Goal: Task Accomplishment & Management: Use online tool/utility

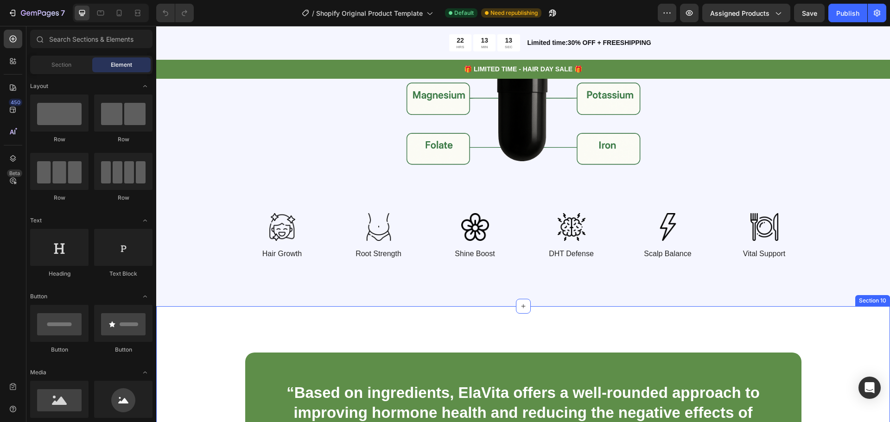
scroll to position [1946, 0]
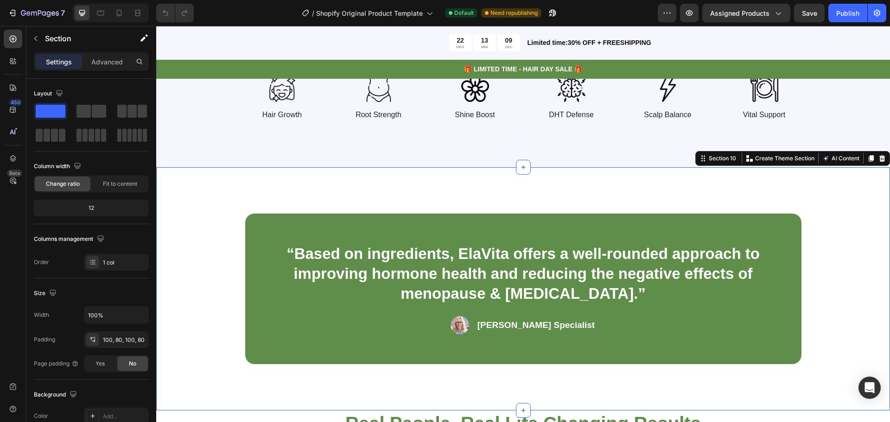
click at [231, 284] on div "“Based on ingredients, ElaVita offers a well-rounded approach to improving horm…" at bounding box center [522, 289] width 659 height 151
drag, startPoint x: 231, startPoint y: 284, endPoint x: 240, endPoint y: 274, distance: 14.1
click at [232, 282] on div "“Based on ingredients, ElaVita offers a well-rounded approach to improving horm…" at bounding box center [522, 289] width 659 height 151
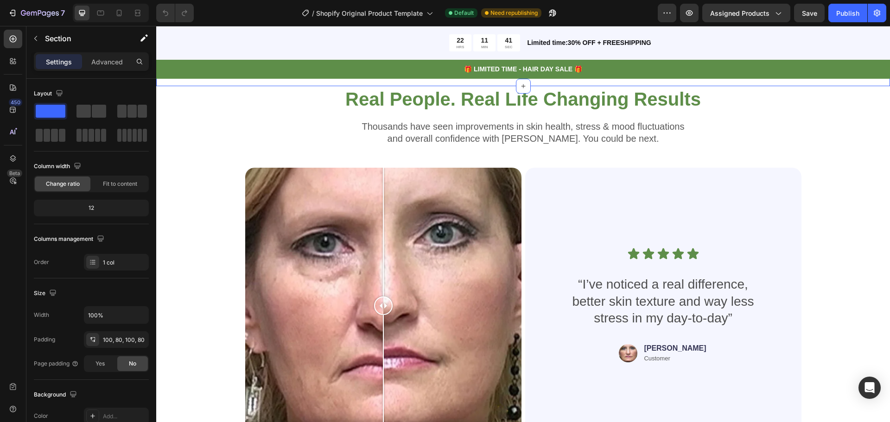
scroll to position [2317, 0]
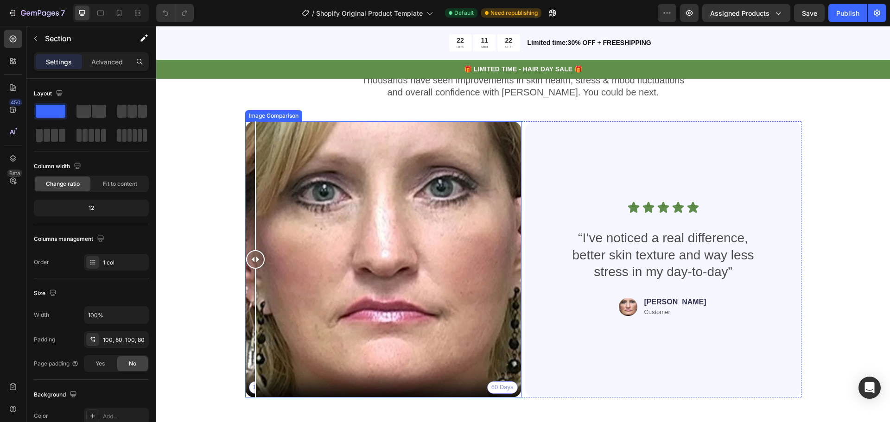
drag, startPoint x: 378, startPoint y: 256, endPoint x: 250, endPoint y: 209, distance: 135.6
click at [250, 209] on div at bounding box center [255, 259] width 19 height 276
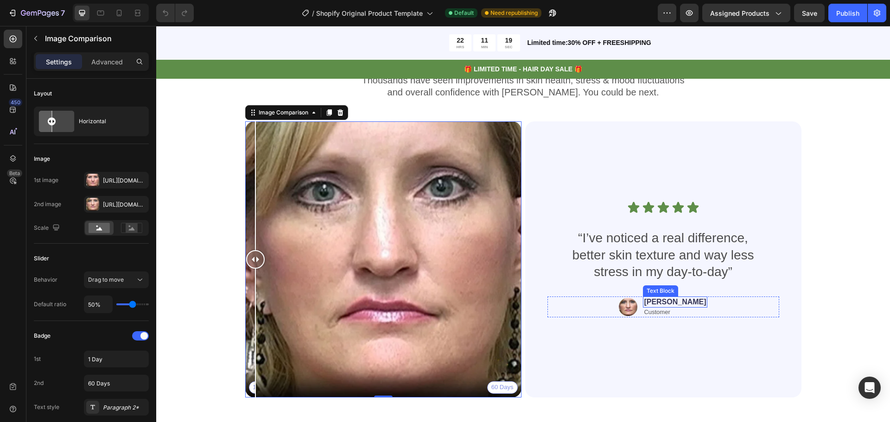
click at [669, 301] on p "[PERSON_NAME]" at bounding box center [675, 302] width 62 height 10
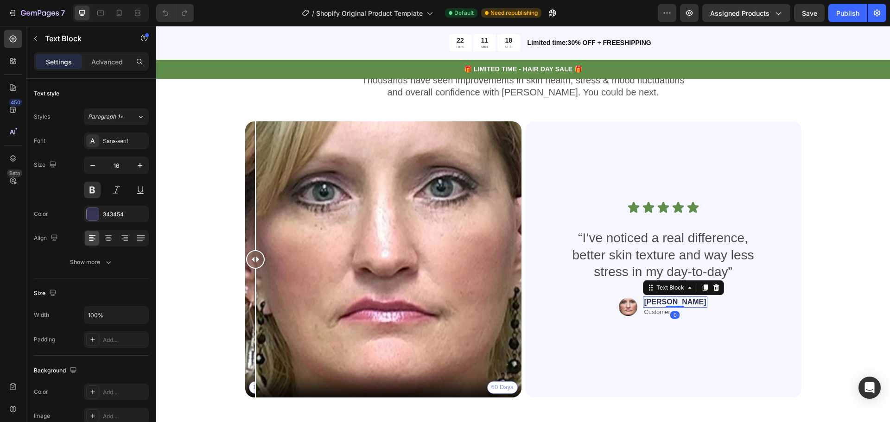
click at [682, 302] on p "[PERSON_NAME]" at bounding box center [675, 302] width 62 height 10
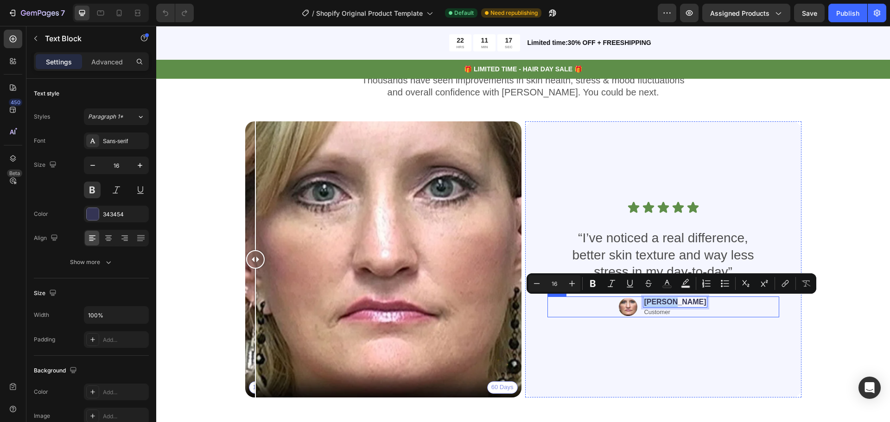
click at [690, 303] on div "Image [PERSON_NAME] Text Block 0 Customer Text Block Row" at bounding box center [663, 307] width 232 height 21
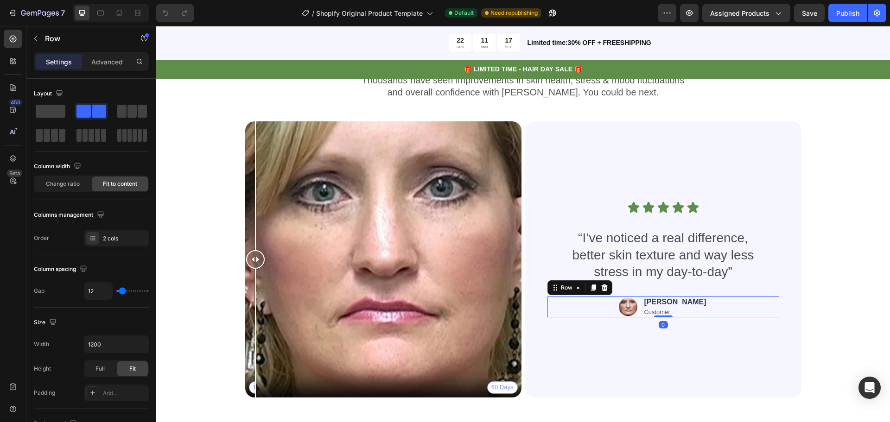
click at [686, 304] on div "Image [PERSON_NAME] Text Block Customer Text Block Row 0" at bounding box center [663, 307] width 232 height 21
click at [684, 304] on p "[PERSON_NAME]" at bounding box center [675, 302] width 62 height 10
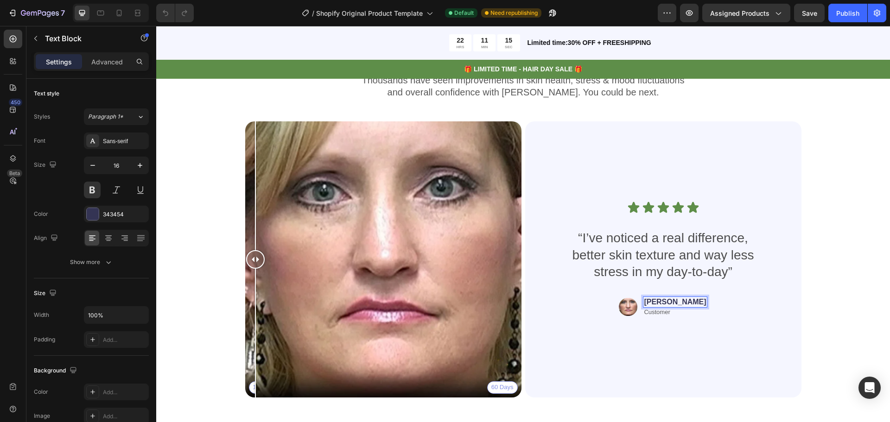
click at [683, 304] on p "[PERSON_NAME]" at bounding box center [675, 302] width 62 height 10
click at [673, 304] on p "[PERSON_NAME]" at bounding box center [675, 302] width 62 height 10
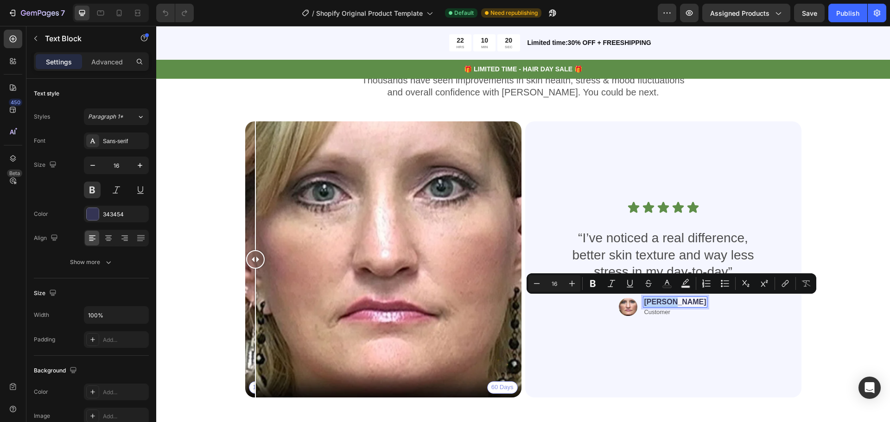
click at [682, 305] on p "[PERSON_NAME]" at bounding box center [675, 302] width 62 height 10
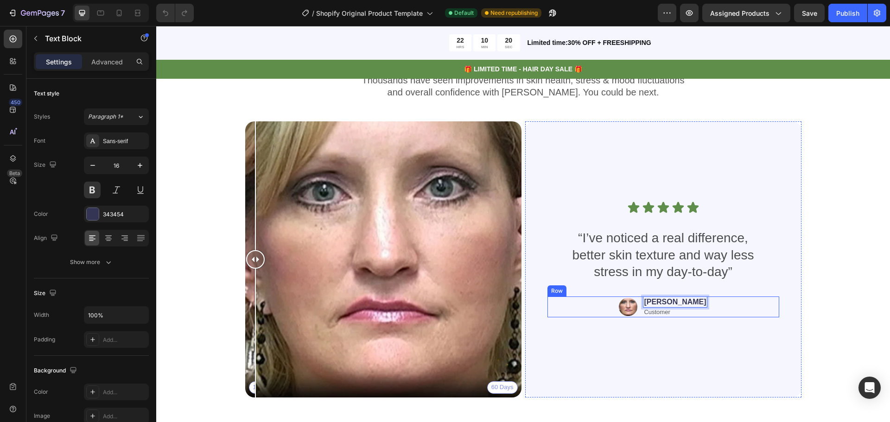
click at [687, 304] on div "Image [PERSON_NAME] Text Block 0 Customer Text Block Row" at bounding box center [663, 307] width 232 height 21
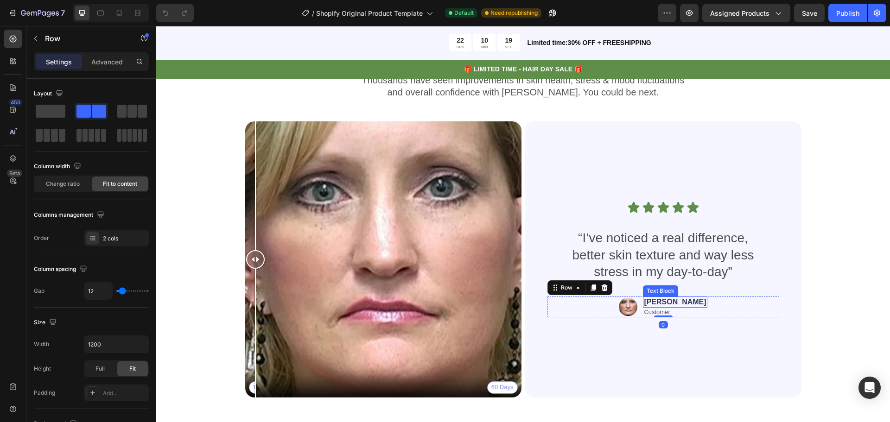
click at [684, 303] on p "[PERSON_NAME]" at bounding box center [675, 302] width 62 height 10
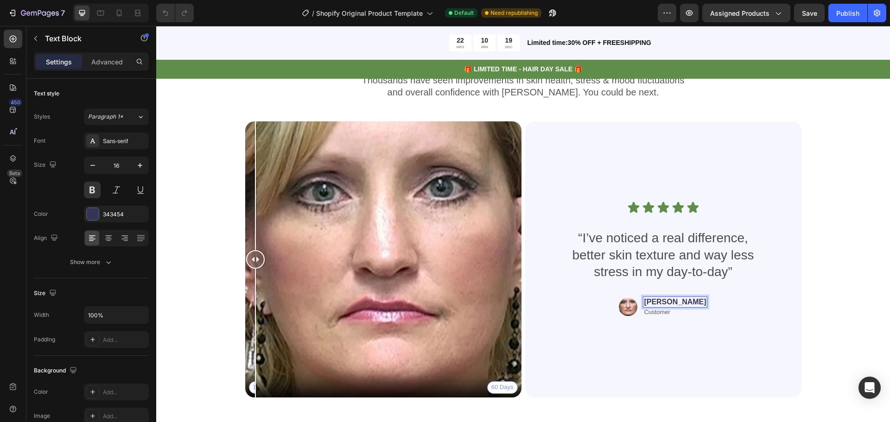
click at [684, 303] on p "[PERSON_NAME]" at bounding box center [675, 302] width 62 height 10
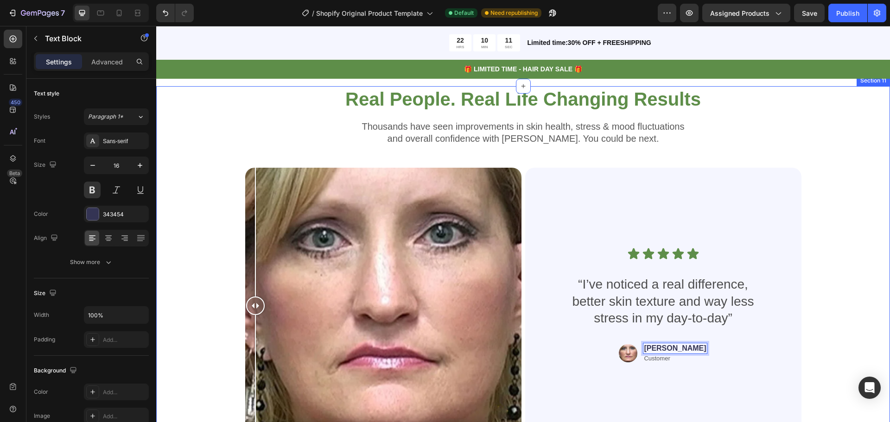
scroll to position [2224, 0]
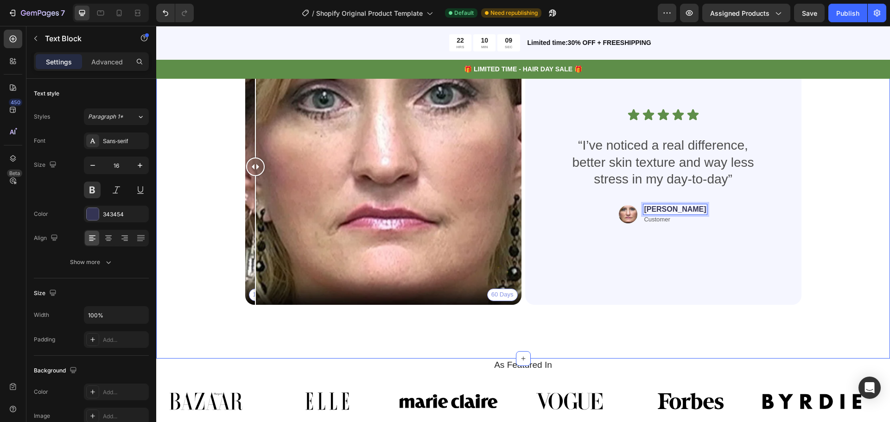
drag, startPoint x: 868, startPoint y: 239, endPoint x: 862, endPoint y: 235, distance: 6.7
click at [866, 239] on div "Real People. Real Life Changing Results Heading Thousands have seen improvement…" at bounding box center [523, 152] width 734 height 411
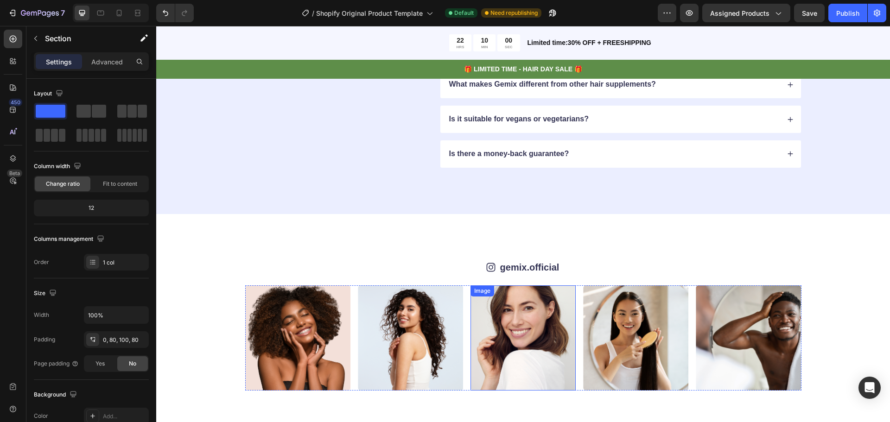
scroll to position [2734, 0]
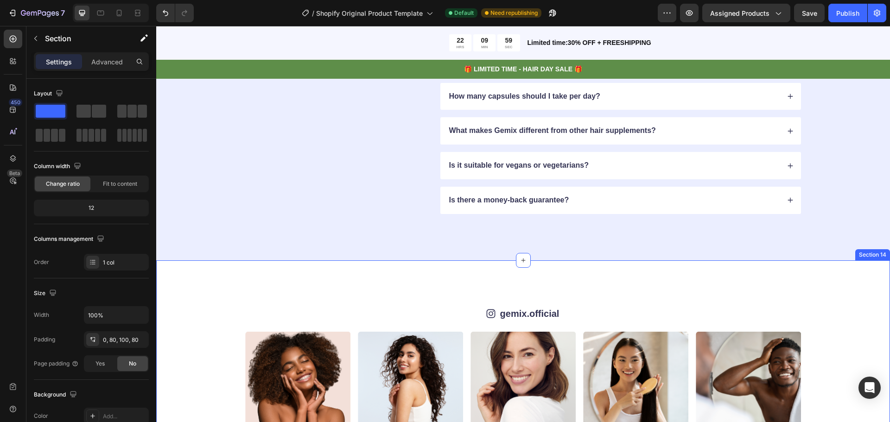
click at [566, 290] on div "Icon gemix.official Text Block Row Image Image Image Image Image Image Image Im…" at bounding box center [523, 371] width 734 height 223
click at [878, 254] on icon at bounding box center [881, 251] width 7 height 7
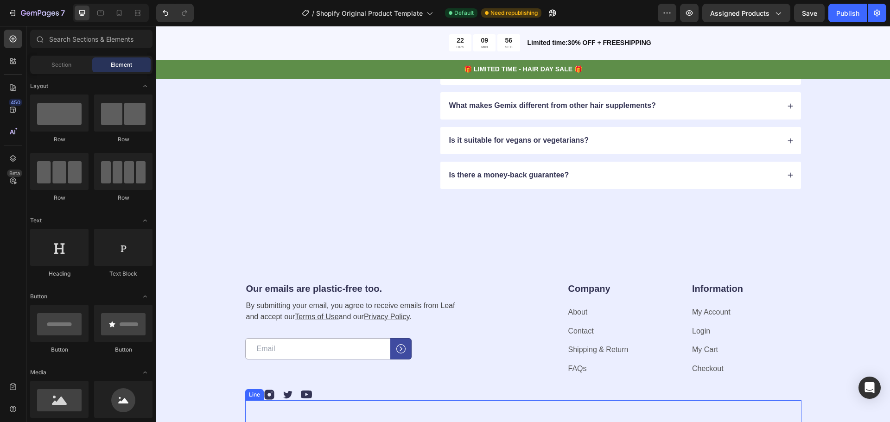
scroll to position [2713, 0]
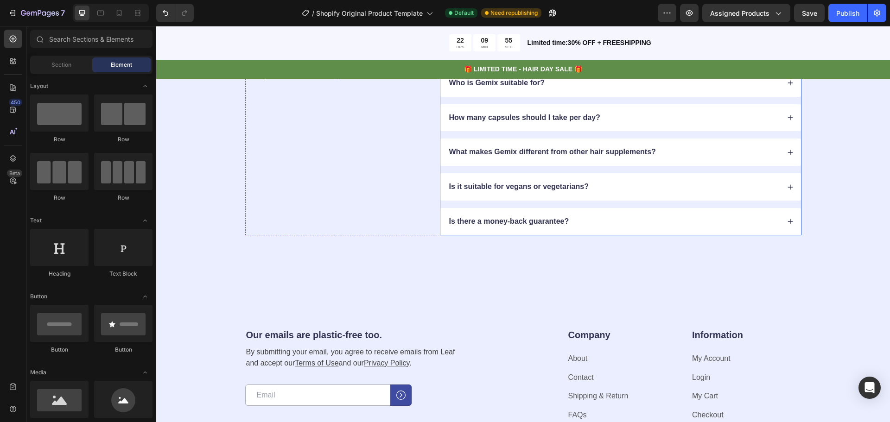
click at [556, 217] on p "Is there a money-back guarantee?" at bounding box center [509, 222] width 120 height 10
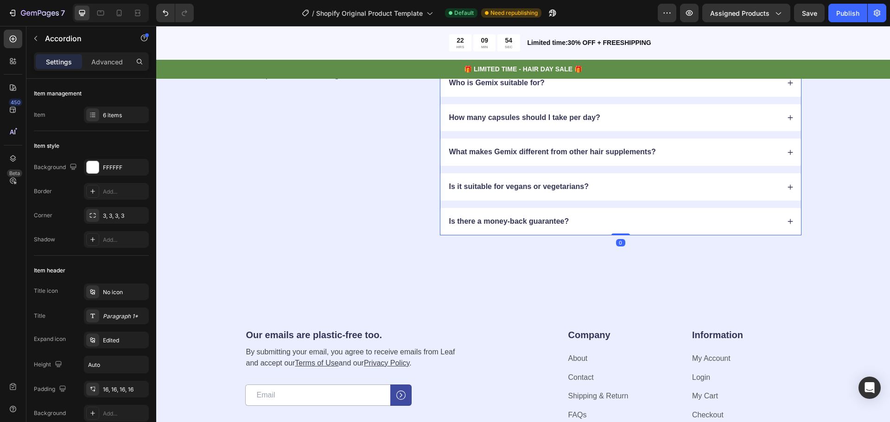
click at [585, 214] on div "Is there a money-back guarantee?" at bounding box center [620, 221] width 360 height 27
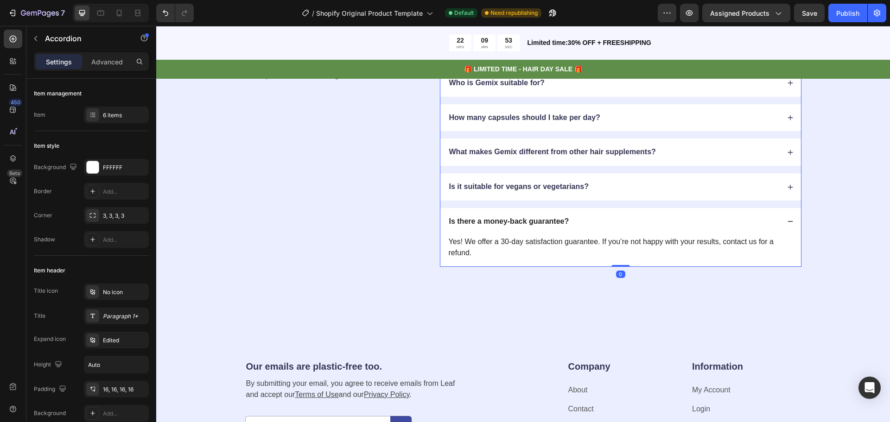
click at [580, 214] on div "Is there a money-back guarantee?" at bounding box center [620, 221] width 360 height 27
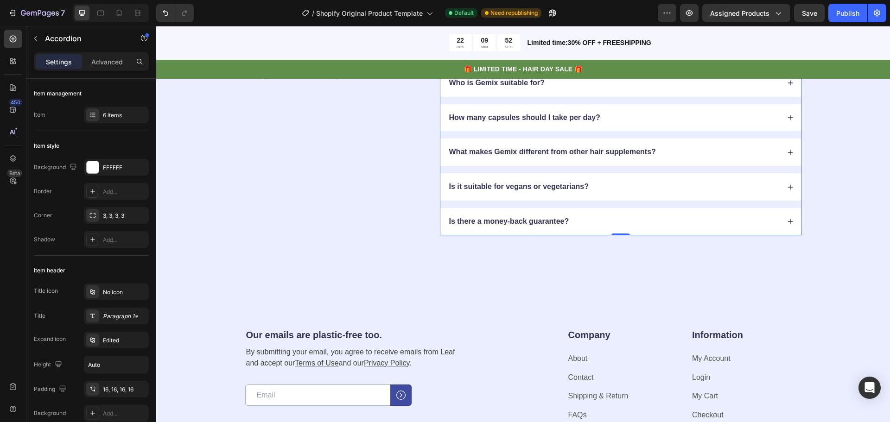
click at [620, 185] on div "Is it suitable for vegans or vegetarians?" at bounding box center [614, 187] width 332 height 13
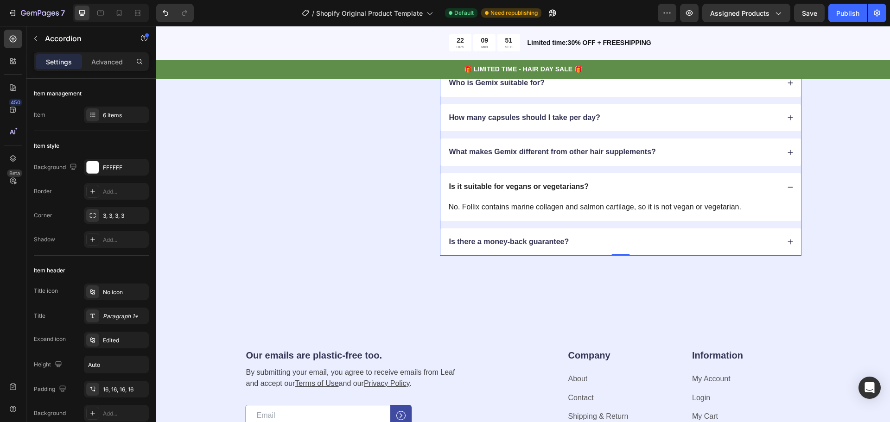
click at [612, 185] on div "Is it suitable for vegans or vegetarians?" at bounding box center [614, 187] width 332 height 13
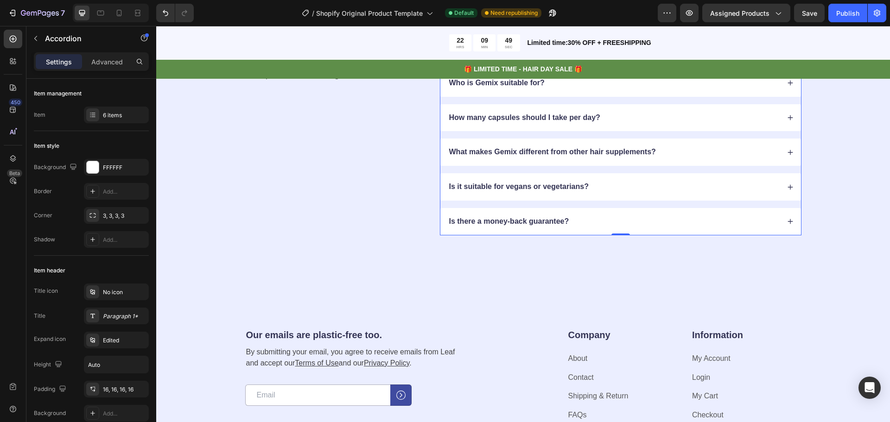
click at [674, 153] on div "What makes Gemix different from other hair supplements?" at bounding box center [614, 152] width 332 height 13
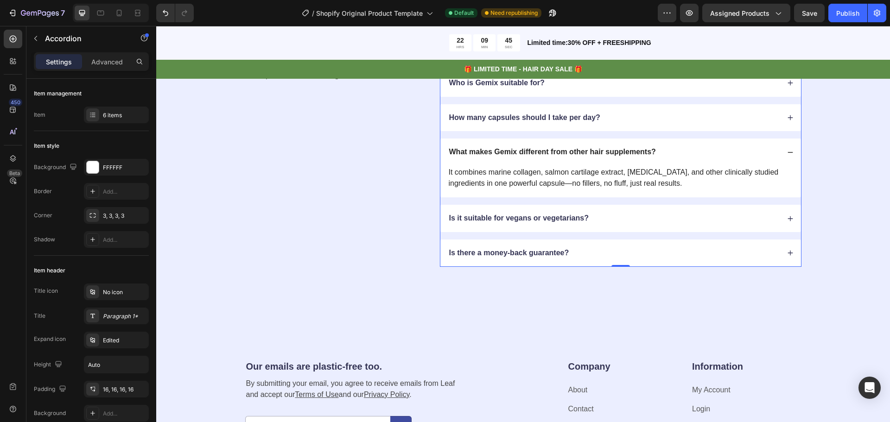
click at [694, 159] on div "What makes Gemix different from other hair supplements?" at bounding box center [620, 152] width 360 height 27
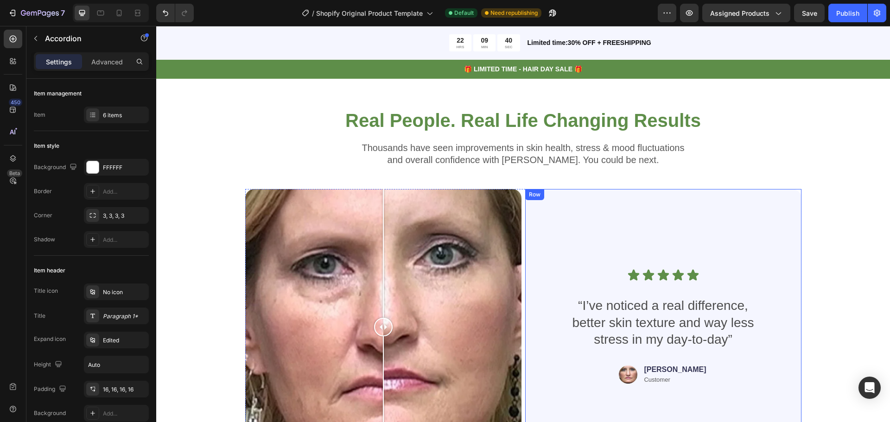
scroll to position [2620, 0]
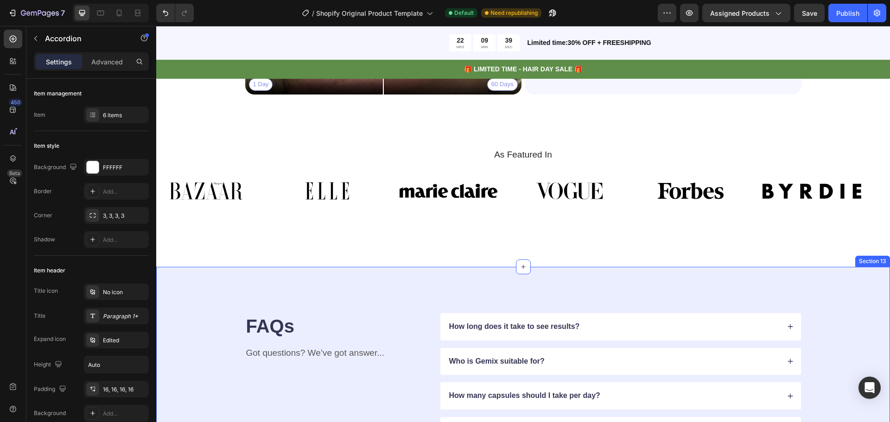
click at [458, 277] on div "FAQs Heading Got questions? We’ve got answer... Text Block How long does it tak…" at bounding box center [523, 413] width 734 height 293
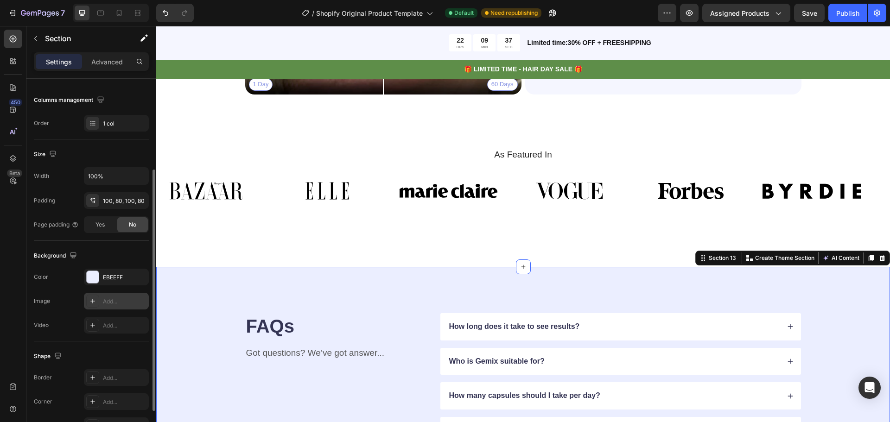
scroll to position [196, 0]
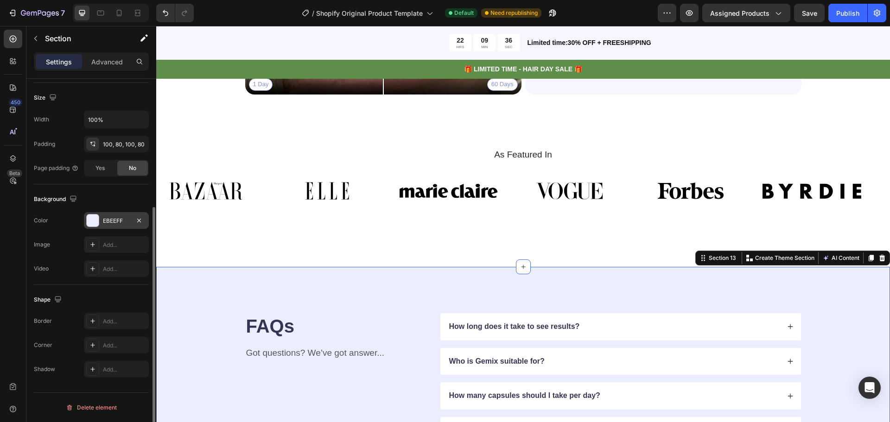
click at [115, 219] on div "EBEEFF" at bounding box center [116, 221] width 27 height 8
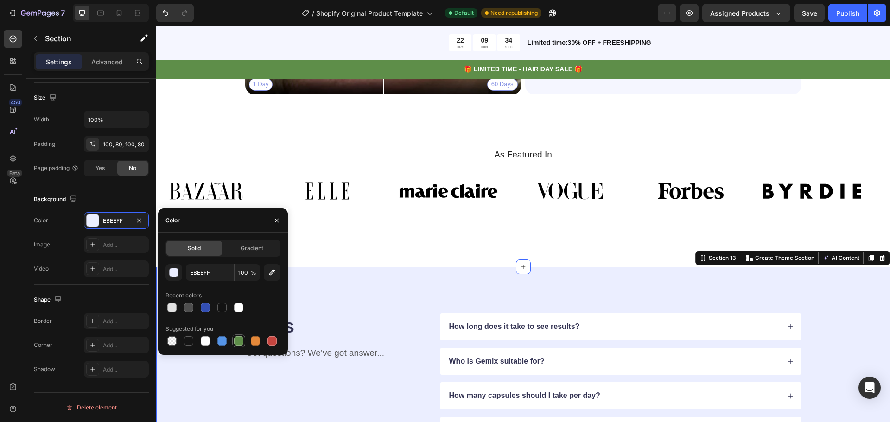
click at [237, 342] on div at bounding box center [238, 340] width 9 height 9
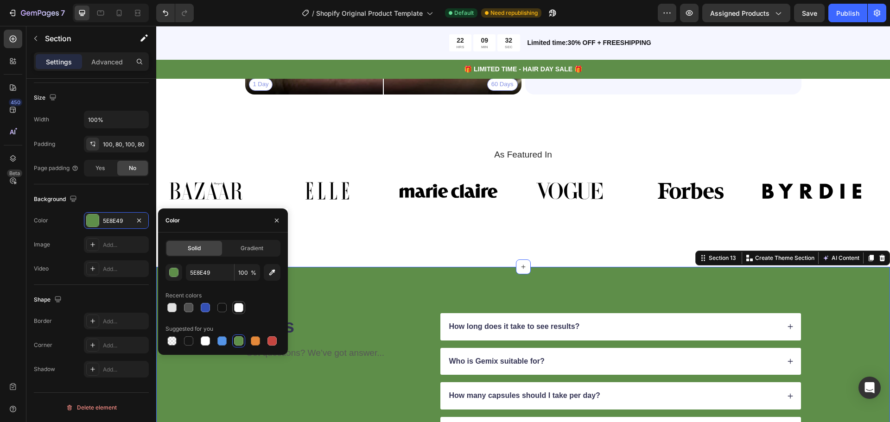
click at [240, 307] on div at bounding box center [238, 307] width 9 height 9
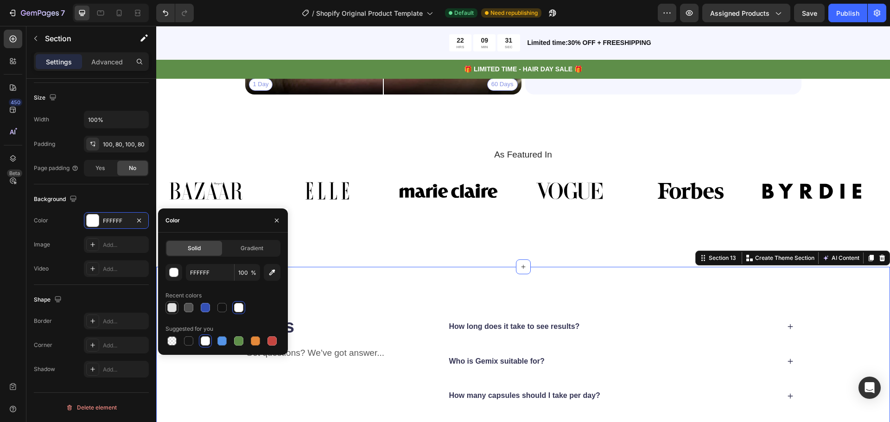
click at [166, 307] on div at bounding box center [171, 307] width 13 height 13
type input "E2E2E2"
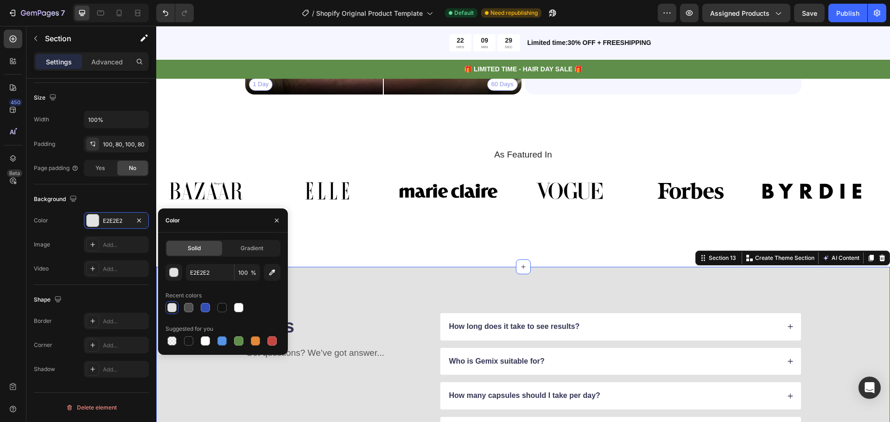
click at [434, 281] on div "FAQs Heading Got questions? We’ve got answer... Text Block How long does it tak…" at bounding box center [523, 413] width 734 height 293
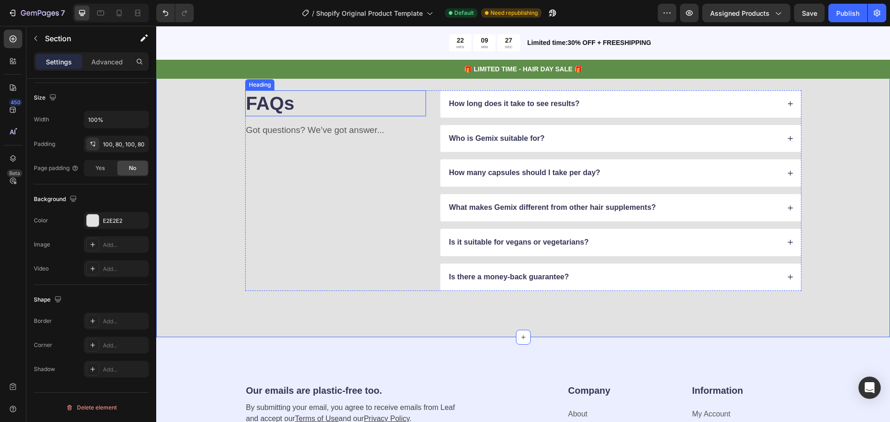
scroll to position [2666, 0]
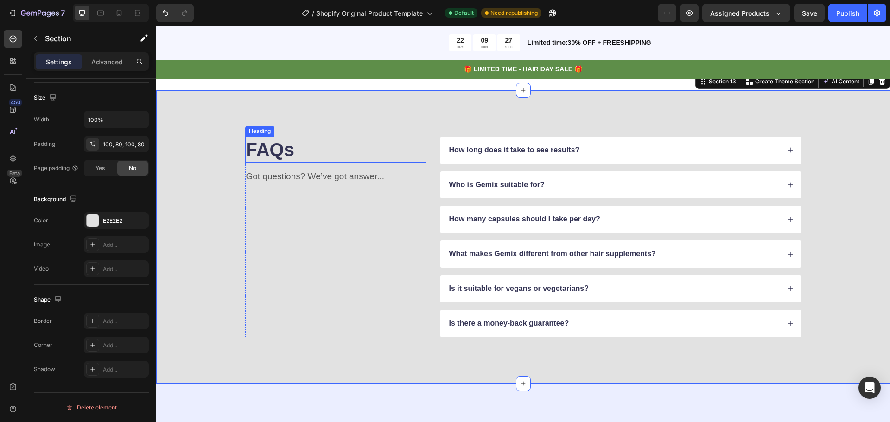
click at [273, 149] on h2 "FAQs" at bounding box center [335, 150] width 181 height 26
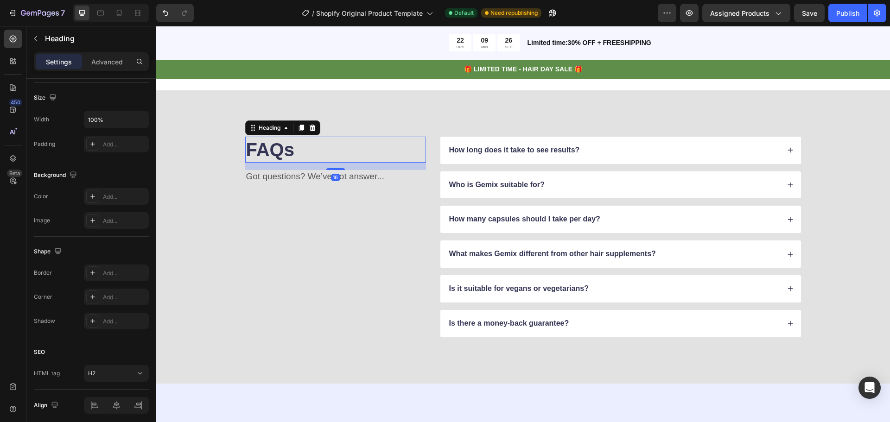
click at [273, 149] on h2 "FAQs" at bounding box center [335, 150] width 181 height 26
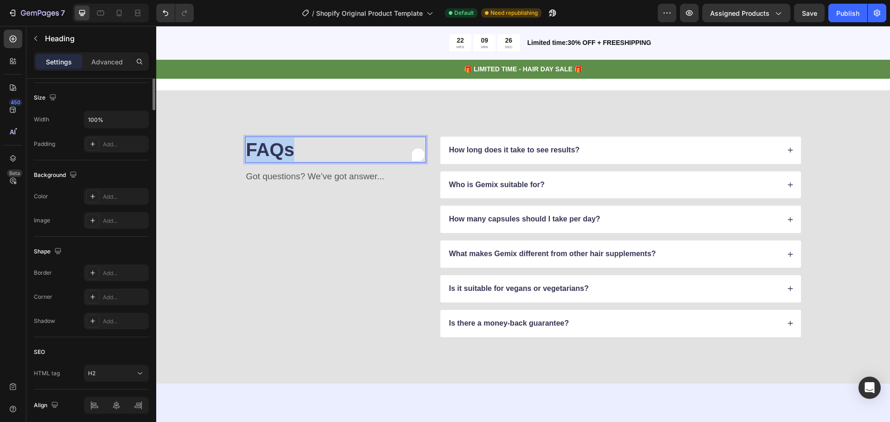
scroll to position [0, 0]
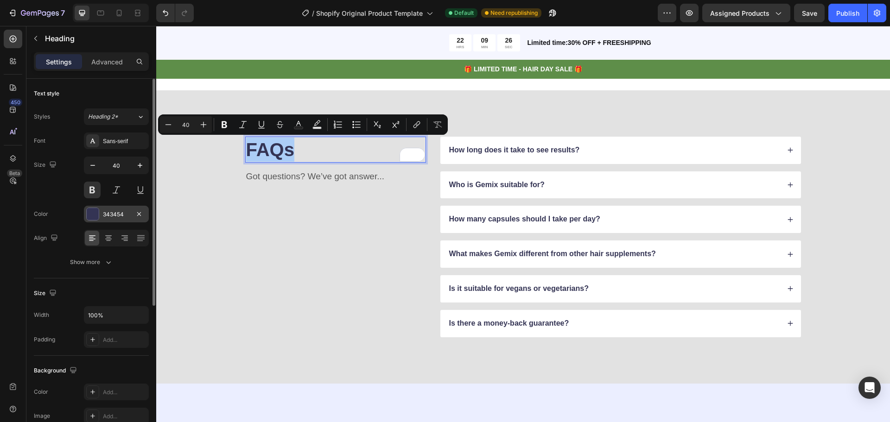
click at [123, 211] on div "343454" at bounding box center [116, 214] width 27 height 8
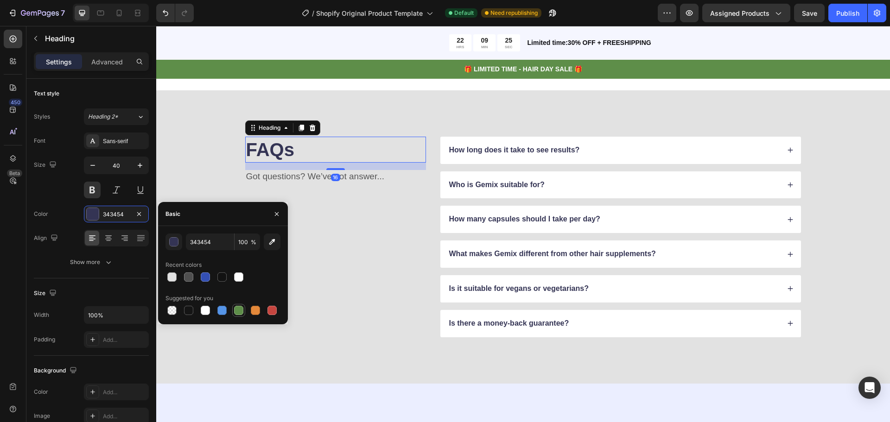
click at [237, 309] on div at bounding box center [238, 310] width 9 height 9
type input "5E8E49"
click at [355, 260] on div "FAQs Heading 16 Got questions? We’ve got answer... Text Block" at bounding box center [335, 237] width 181 height 201
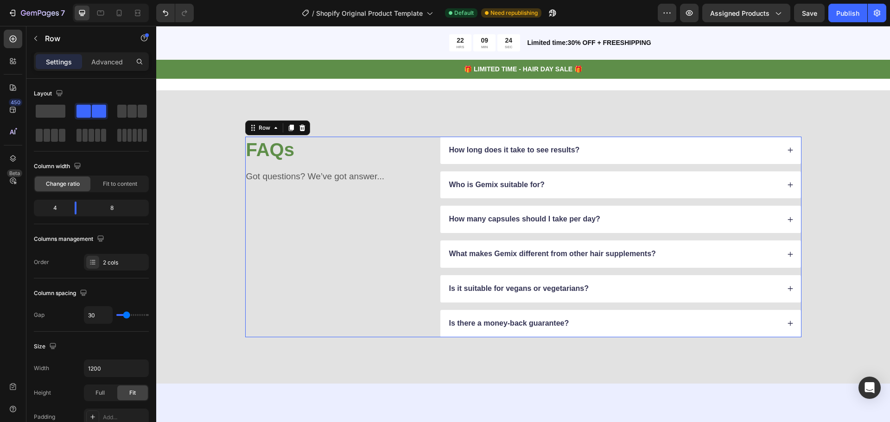
click at [355, 260] on div "FAQs Heading Got questions? We’ve got answer... Text Block" at bounding box center [335, 237] width 181 height 201
click at [406, 367] on div "FAQs Heading Got questions? We’ve got answer... Text Block How long does it tak…" at bounding box center [523, 236] width 734 height 293
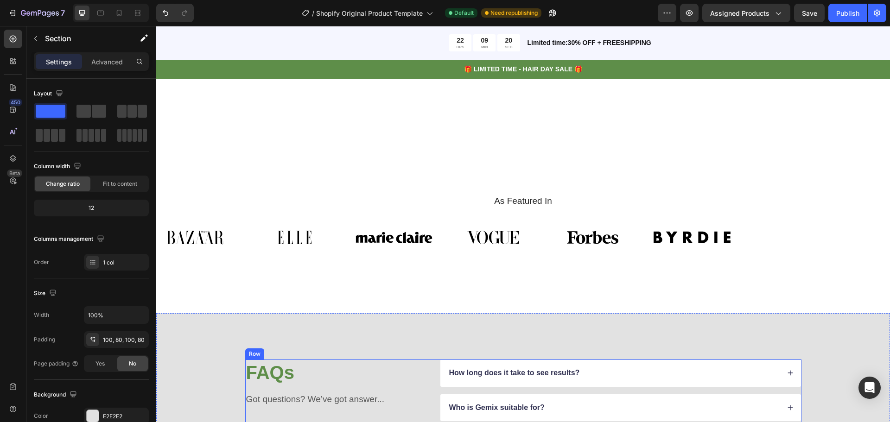
scroll to position [3083, 0]
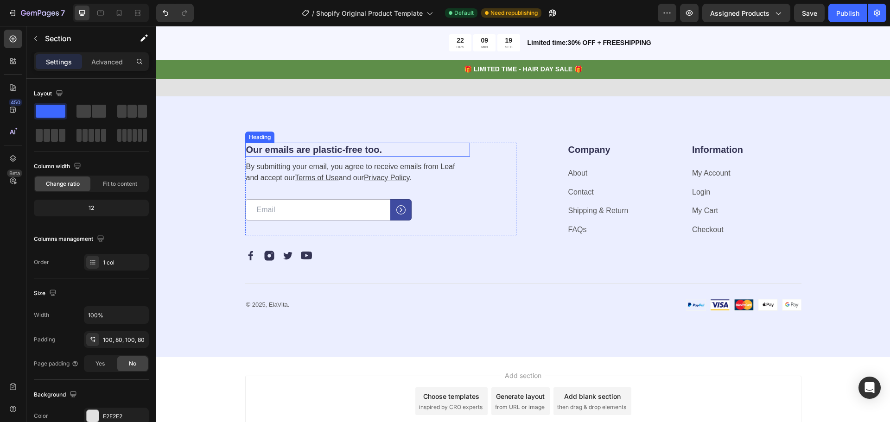
click at [423, 114] on div "Our emails are plastic-free too. Heading By submitting your email, you agree to…" at bounding box center [523, 226] width 734 height 261
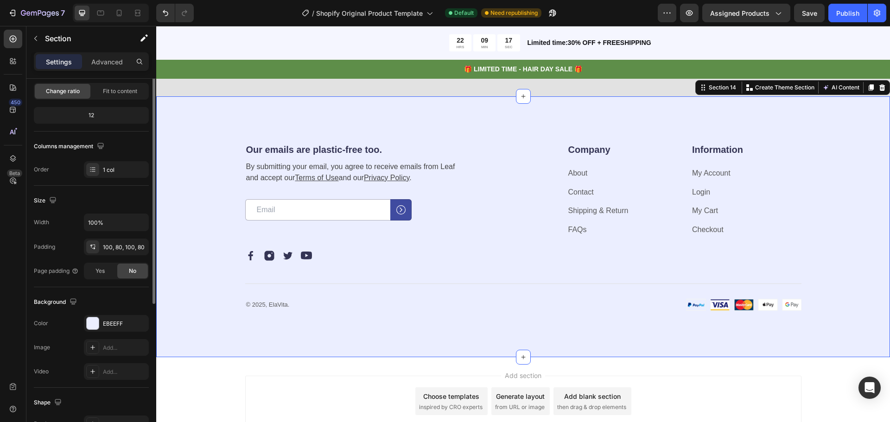
scroll to position [139, 0]
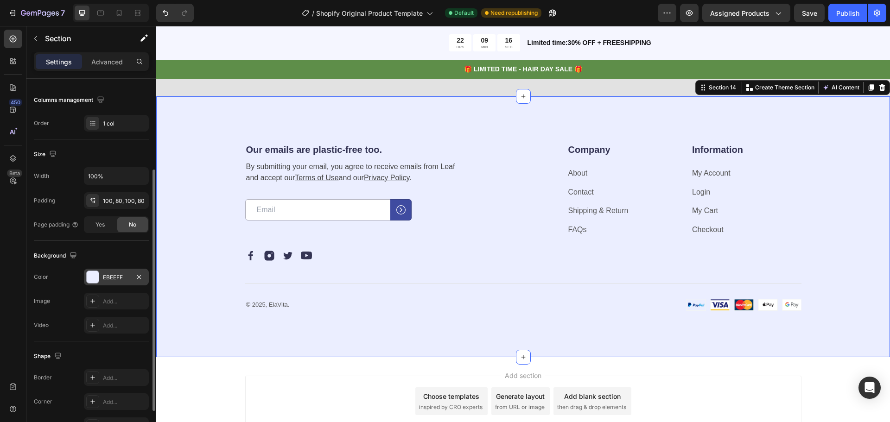
click at [125, 278] on div "EBEEFF" at bounding box center [116, 277] width 27 height 8
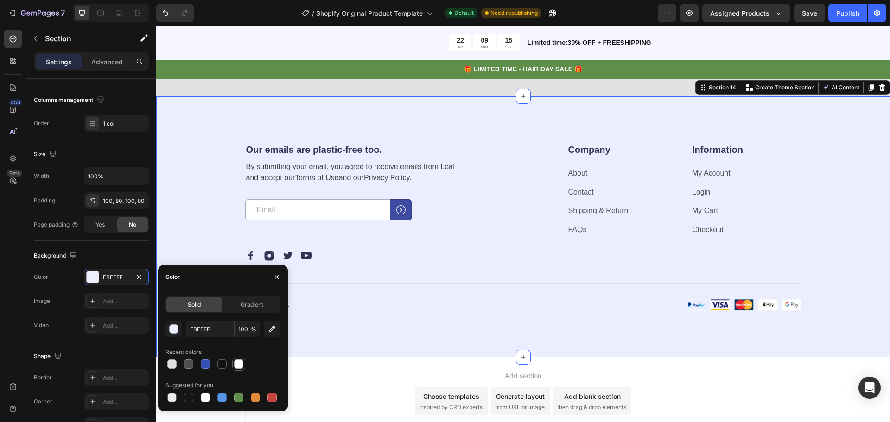
click at [237, 358] on div at bounding box center [238, 364] width 13 height 13
type input "FFFFFF"
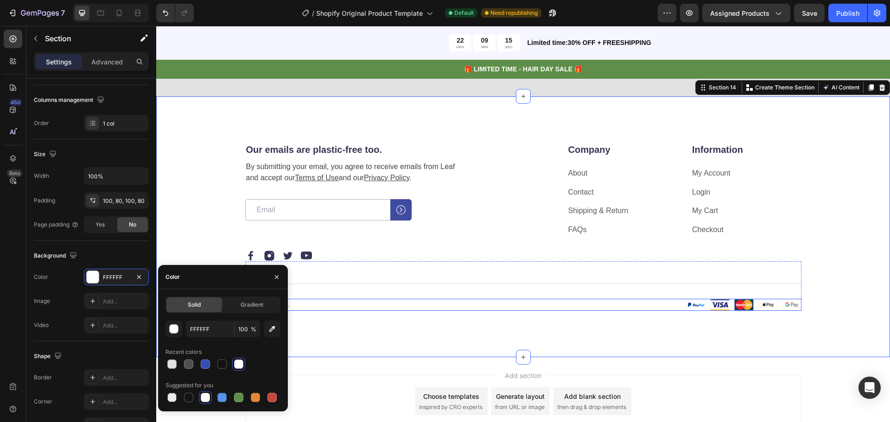
scroll to position [2852, 0]
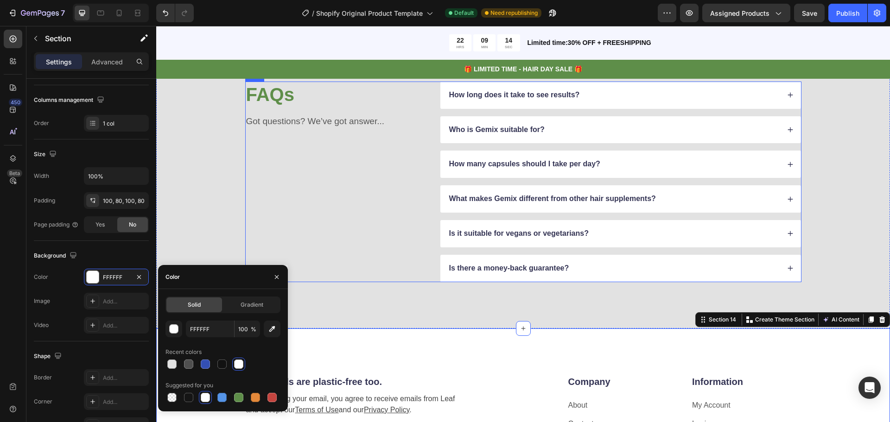
click at [387, 234] on div "FAQs Heading Got questions? We’ve got answer... Text Block" at bounding box center [335, 182] width 181 height 201
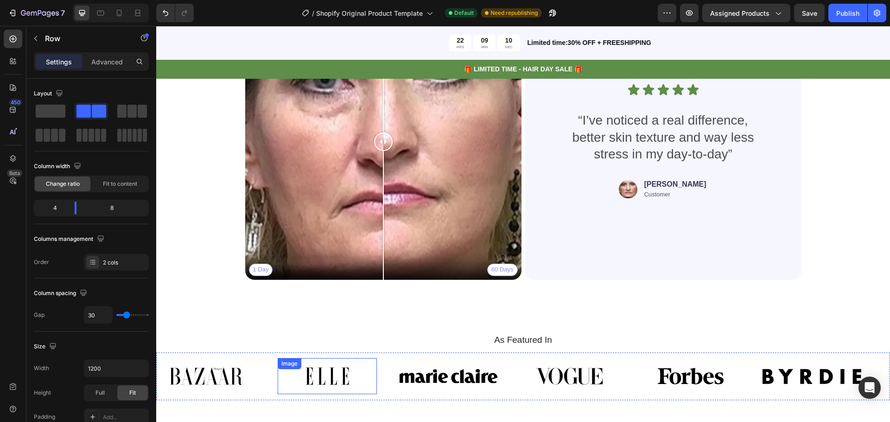
scroll to position [2666, 0]
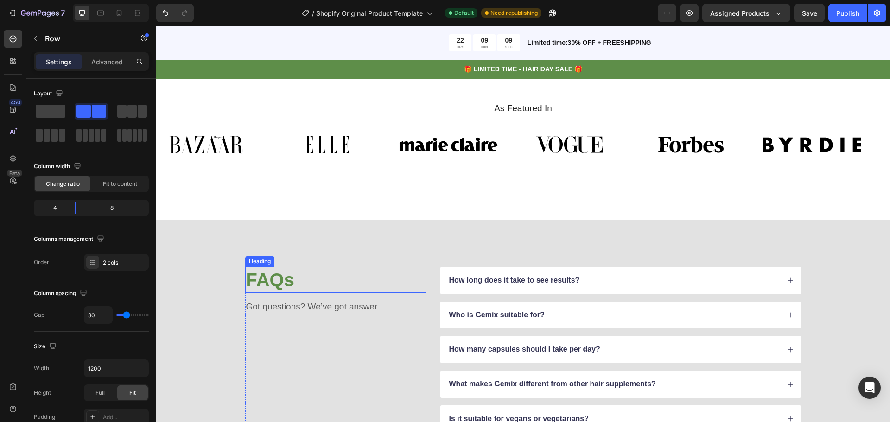
click at [255, 283] on h2 "FAQs" at bounding box center [335, 280] width 181 height 26
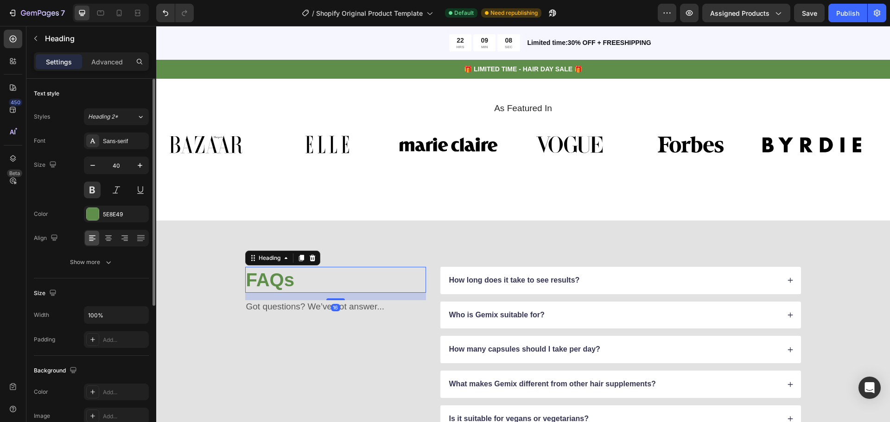
click at [117, 222] on div "Font Sans-serif Size 40 Color 5E8E49 Align Show more" at bounding box center [91, 202] width 115 height 138
click at [118, 217] on div "5E8E49" at bounding box center [116, 214] width 27 height 8
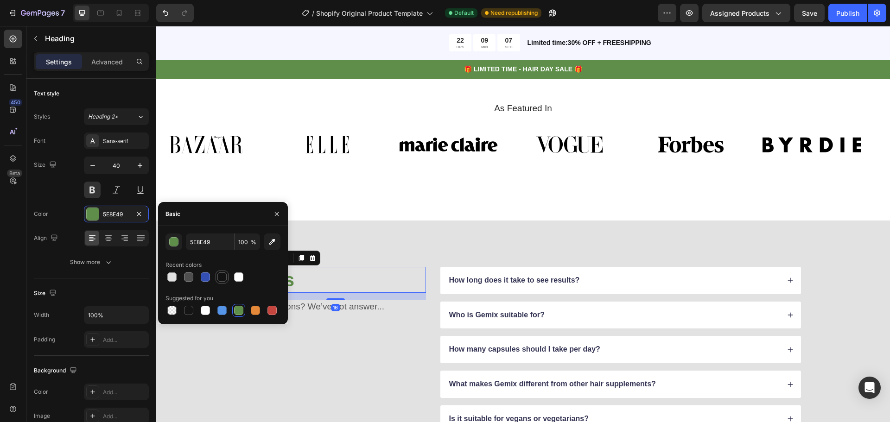
click at [218, 276] on div at bounding box center [221, 276] width 9 height 9
type input "121212"
click at [355, 253] on div "FAQs Heading 16 Got questions? We’ve got answer... Text Block How long does it …" at bounding box center [523, 367] width 734 height 293
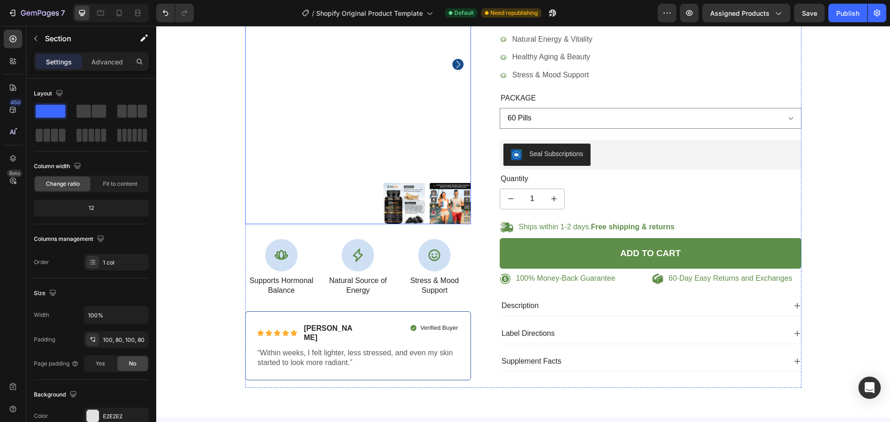
scroll to position [185, 0]
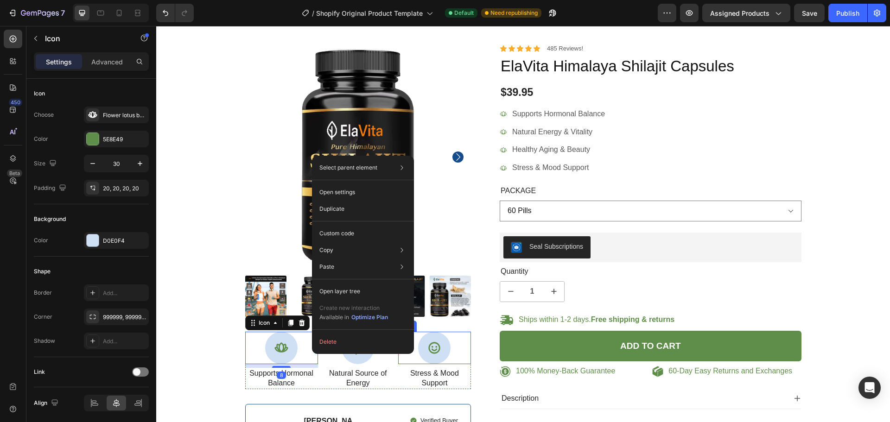
click at [449, 328] on div "100% Money-Back Guarantee Item List 60-Day Easy Returns Item List Row Product I…" at bounding box center [358, 262] width 226 height 436
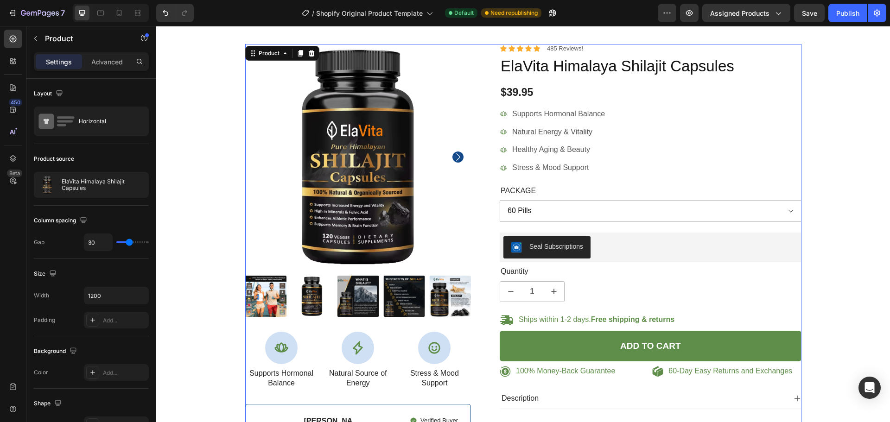
click at [455, 348] on div "Icon" at bounding box center [434, 348] width 73 height 32
click at [444, 379] on p "Stress & Mood Support" at bounding box center [434, 378] width 71 height 19
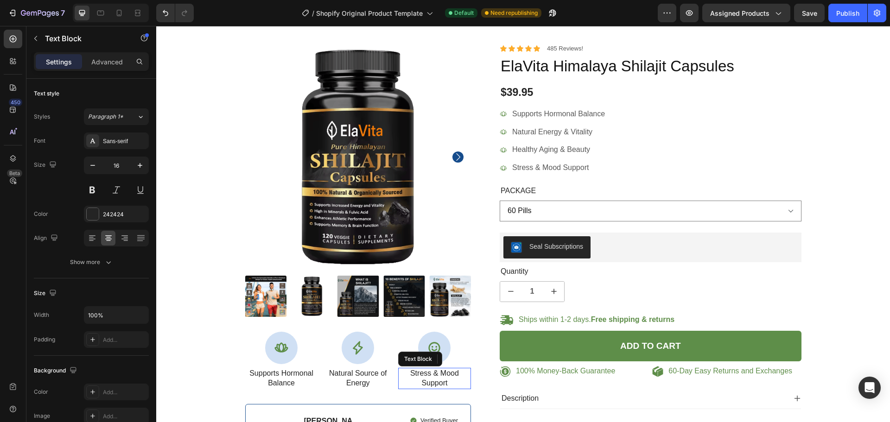
click at [442, 339] on div at bounding box center [434, 348] width 32 height 32
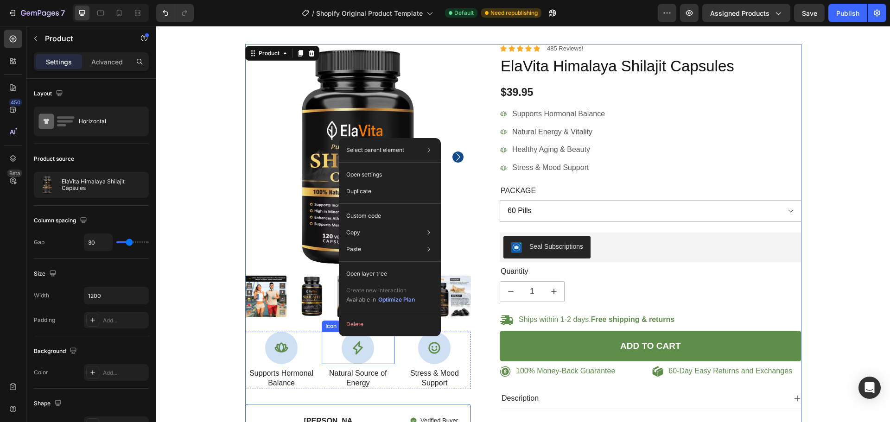
click at [327, 333] on div "Icon" at bounding box center [358, 348] width 73 height 32
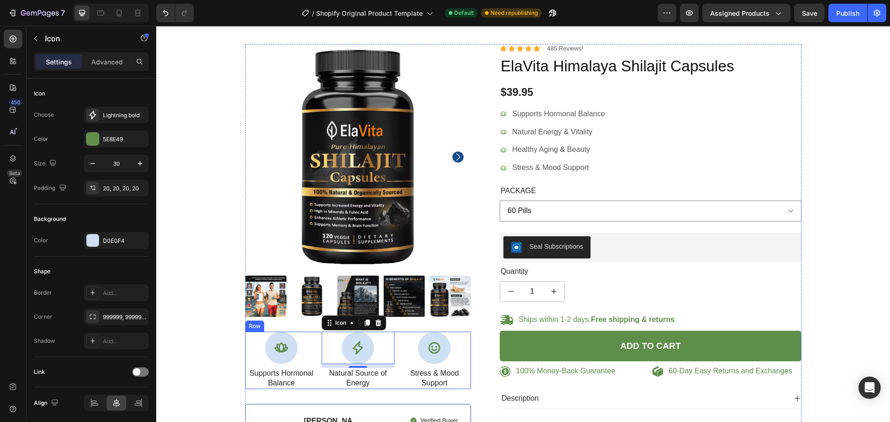
click at [398, 365] on div "Icon Stress & Mood Support Text Block" at bounding box center [434, 360] width 73 height 57
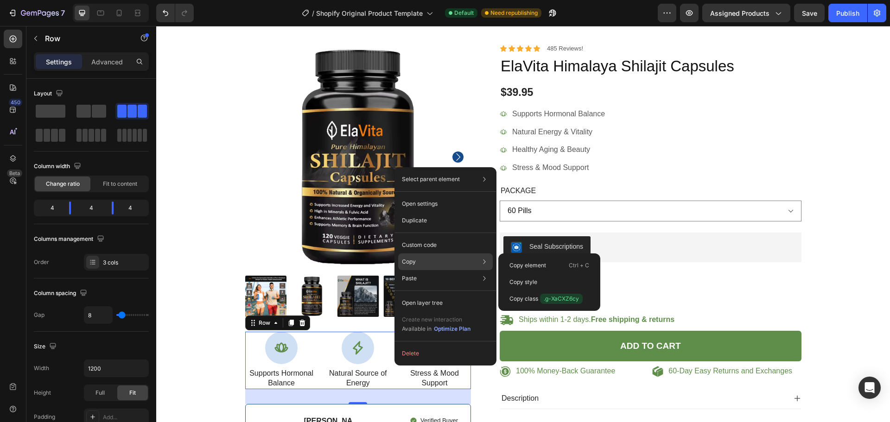
click at [427, 261] on div "Copy Copy element Ctrl + C Copy style Copy class .g-XaCXZ6cy" at bounding box center [445, 261] width 95 height 17
click at [540, 261] on p "Copy element" at bounding box center [527, 265] width 37 height 8
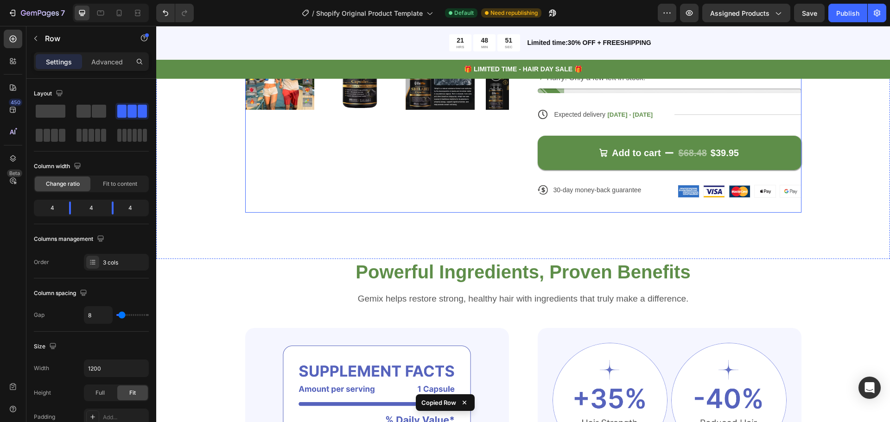
scroll to position [880, 0]
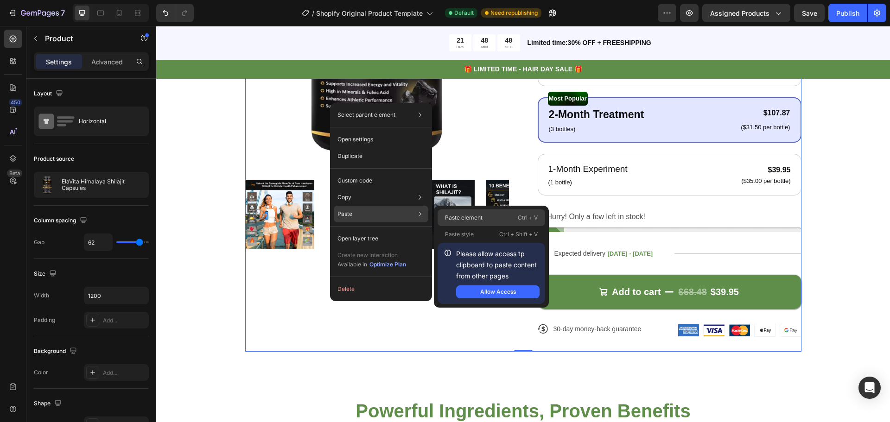
click at [450, 218] on p "Paste element" at bounding box center [464, 218] width 38 height 8
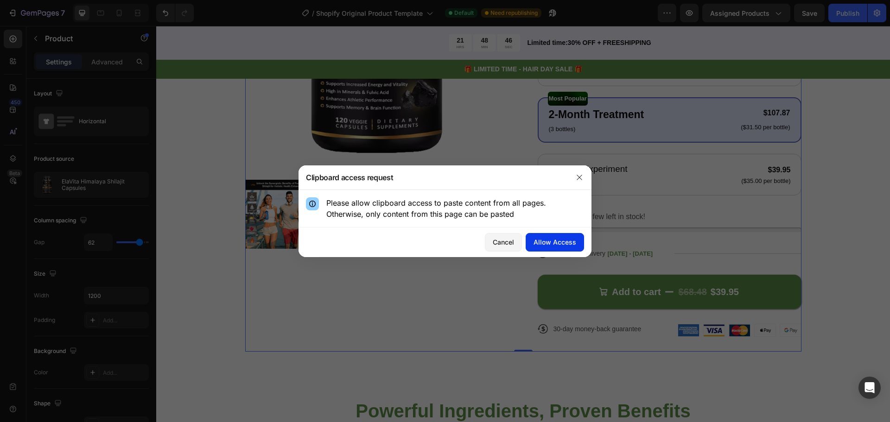
click at [566, 238] on button "Allow Access" at bounding box center [554, 242] width 58 height 19
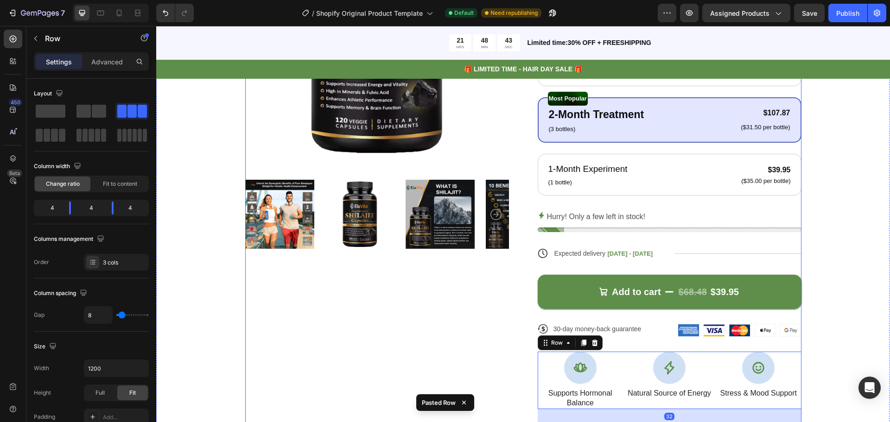
scroll to position [927, 0]
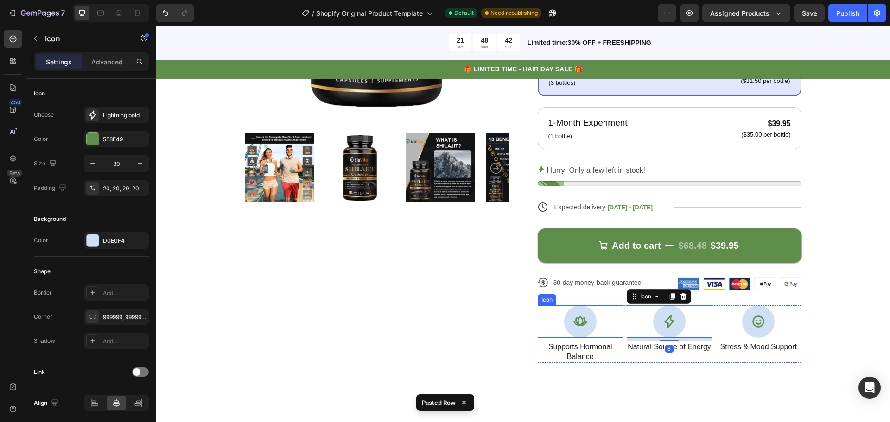
drag, startPoint x: 624, startPoint y: 313, endPoint x: 614, endPoint y: 314, distance: 9.8
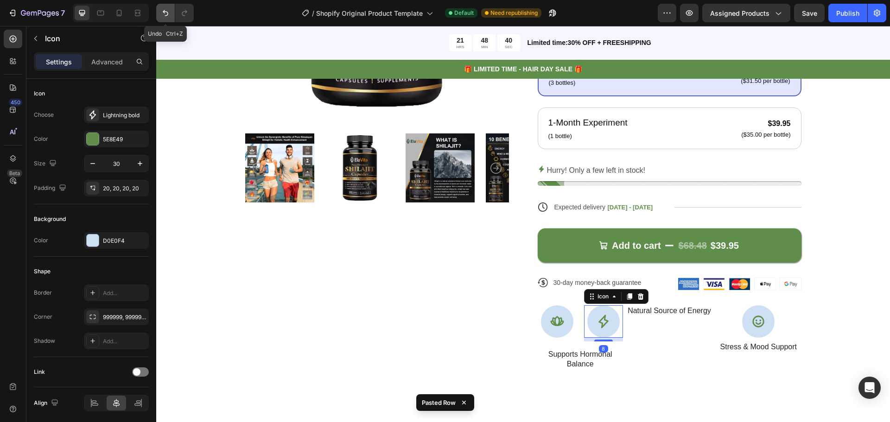
click at [168, 9] on icon "Undo/Redo" at bounding box center [165, 12] width 9 height 9
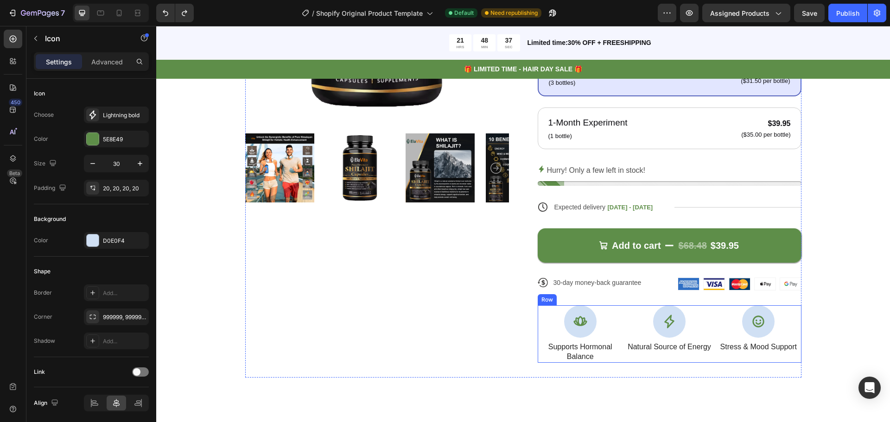
click at [622, 309] on div "Icon Supports Hormonal Balance Text Block Icon Natural Source of Energy Text Bl…" at bounding box center [670, 333] width 264 height 57
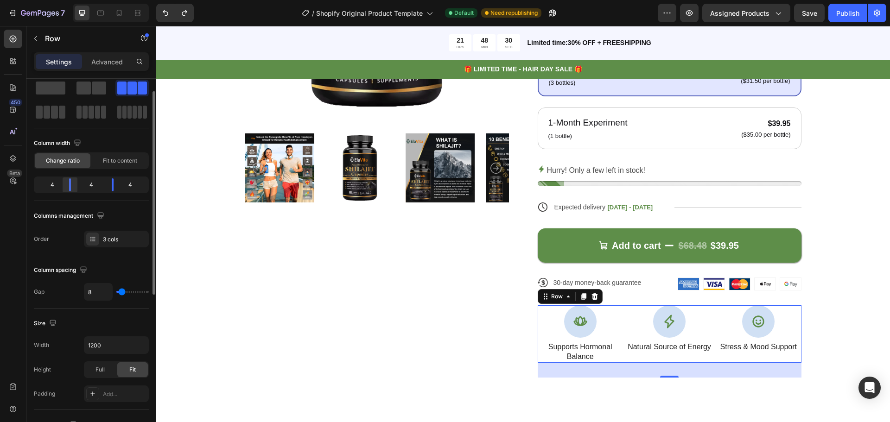
scroll to position [0, 0]
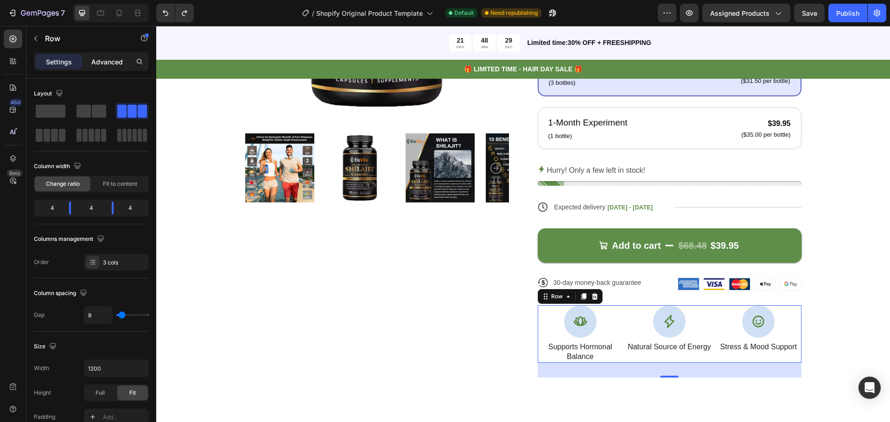
click at [88, 57] on div "Advanced" at bounding box center [107, 61] width 46 height 15
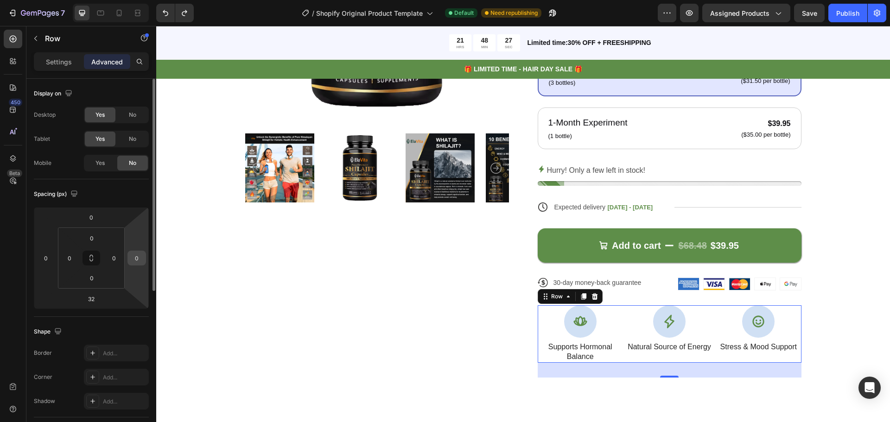
click at [139, 261] on input "0" at bounding box center [137, 258] width 14 height 14
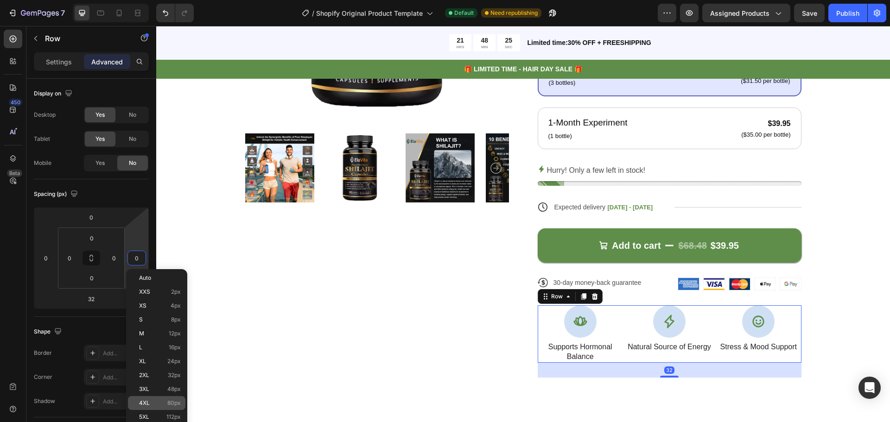
click at [170, 409] on div "4XL 80px" at bounding box center [156, 403] width 57 height 14
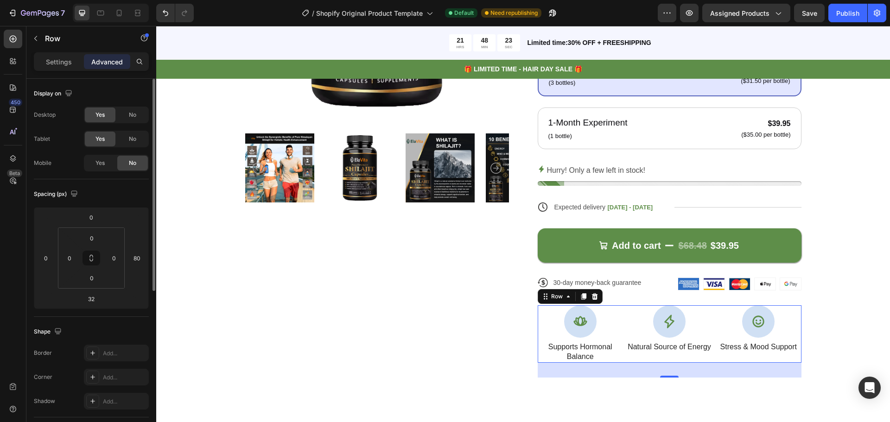
click at [0, 0] on div "Spacing (px) 0 0 32 80 0 0 0 0" at bounding box center [0, 0] width 0 height 0
click at [139, 166] on html "7 / Shopify Original Product Template Default Need republishing Preview Assigne…" at bounding box center [445, 83] width 890 height 166
type input "4"
click at [141, 166] on html "7 / Shopify Original Product Template Default Need republishing Preview Assigne…" at bounding box center [445, 83] width 890 height 166
click at [141, 261] on input "4" at bounding box center [137, 258] width 14 height 14
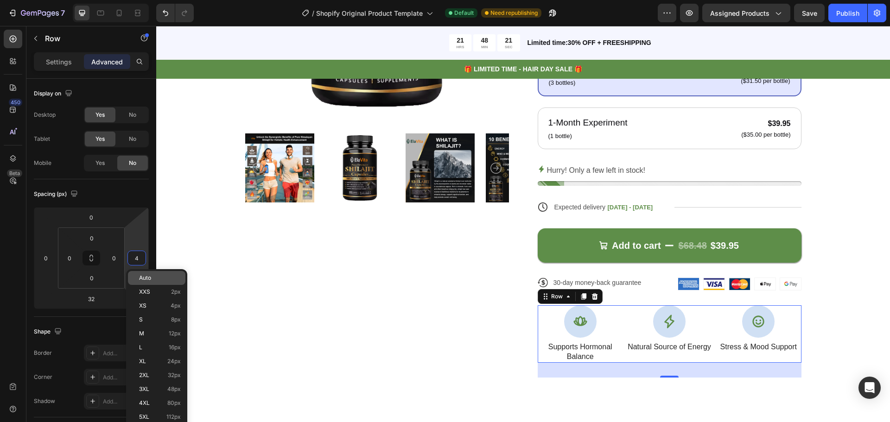
click at [135, 285] on div "Auto" at bounding box center [156, 292] width 57 height 14
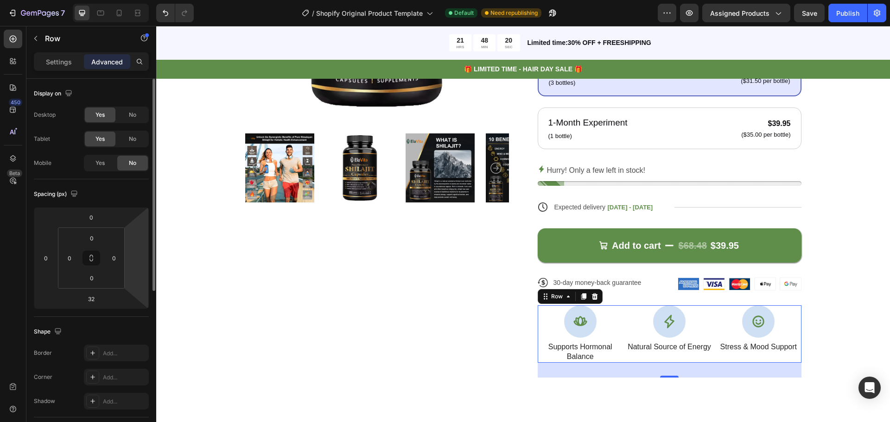
click at [136, 166] on html "7 / Shopify Original Product Template Default Need republishing Preview Assigne…" at bounding box center [445, 83] width 890 height 166
click at [139, 166] on html "7 / Shopify Original Product Template Default Need republishing Preview Assigne…" at bounding box center [445, 83] width 890 height 166
type input "0"
click at [138, 166] on html "7 / Shopify Original Product Template Default Need republishing Preview Assigne…" at bounding box center [445, 83] width 890 height 166
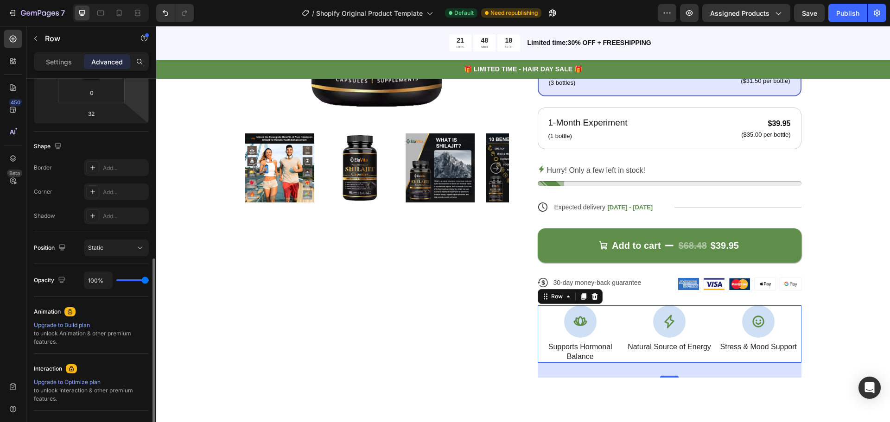
scroll to position [232, 0]
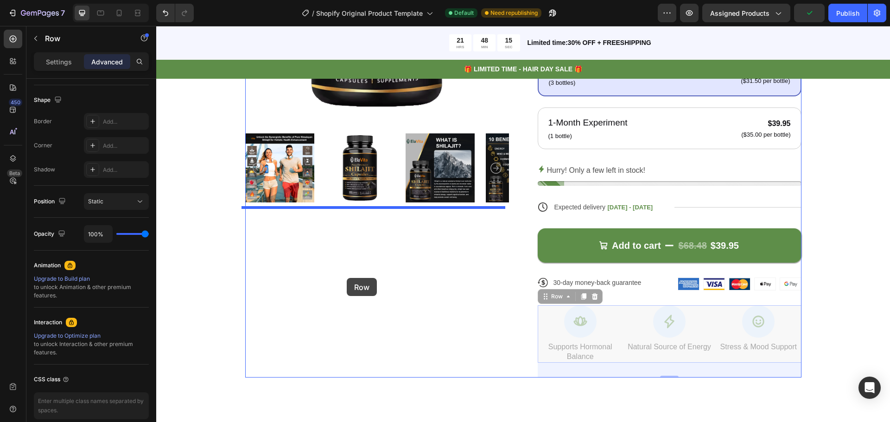
drag, startPoint x: 628, startPoint y: 357, endPoint x: 347, endPoint y: 278, distance: 292.7
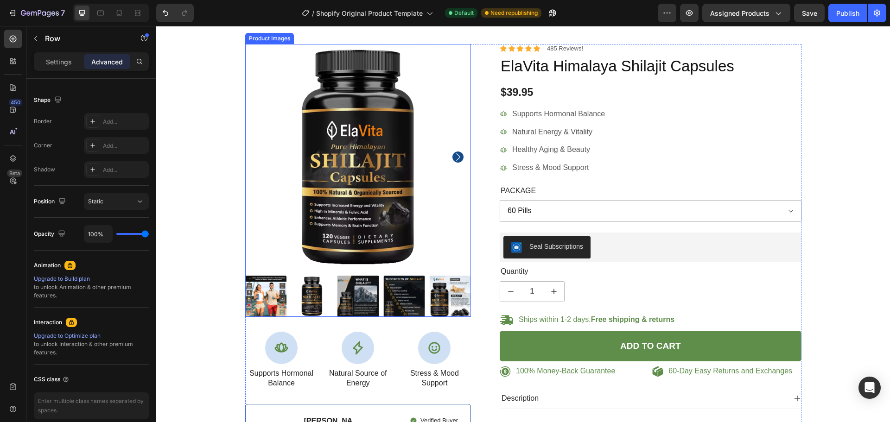
scroll to position [278, 0]
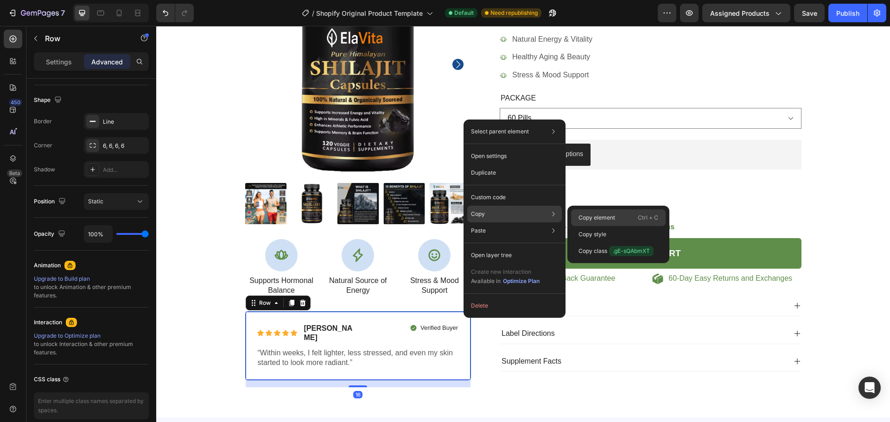
click at [601, 221] on p "Copy element" at bounding box center [596, 218] width 37 height 8
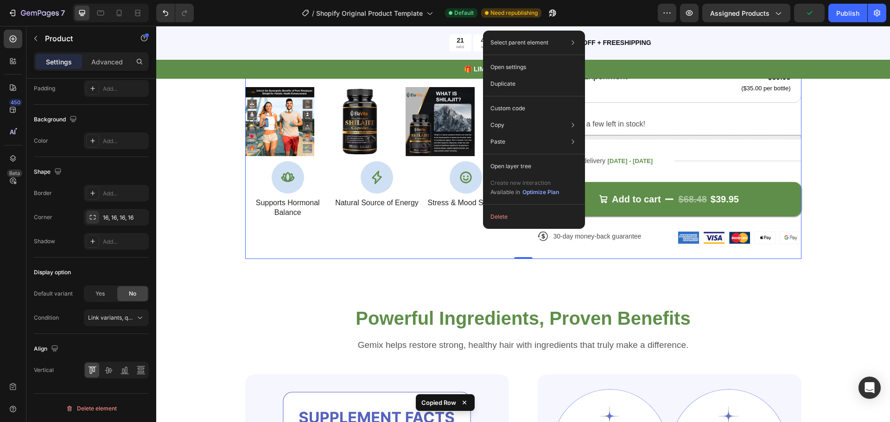
scroll to position [0, 0]
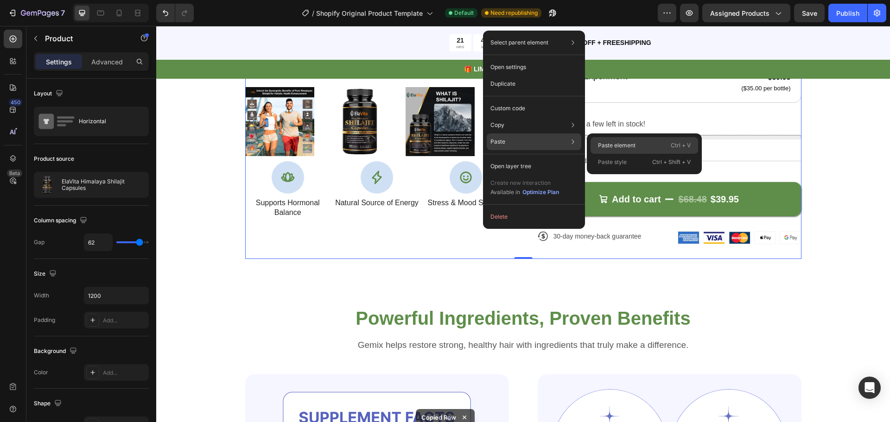
click at [611, 154] on div "Paste element Ctrl + V" at bounding box center [644, 162] width 108 height 17
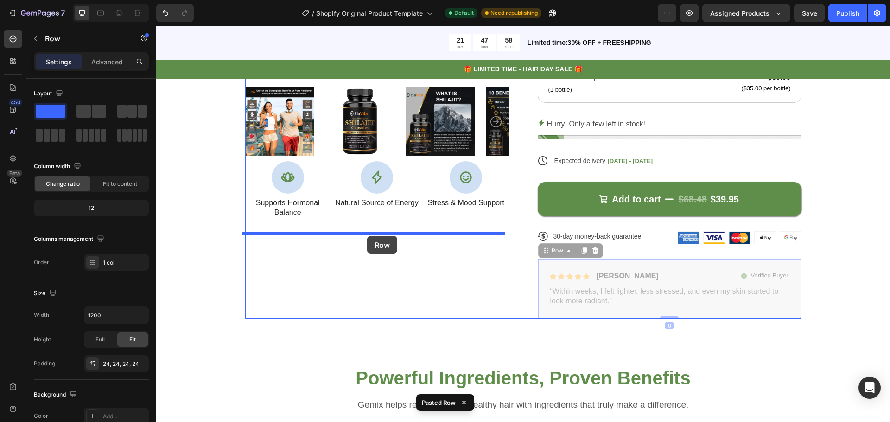
drag, startPoint x: 635, startPoint y: 262, endPoint x: 367, endPoint y: 236, distance: 269.6
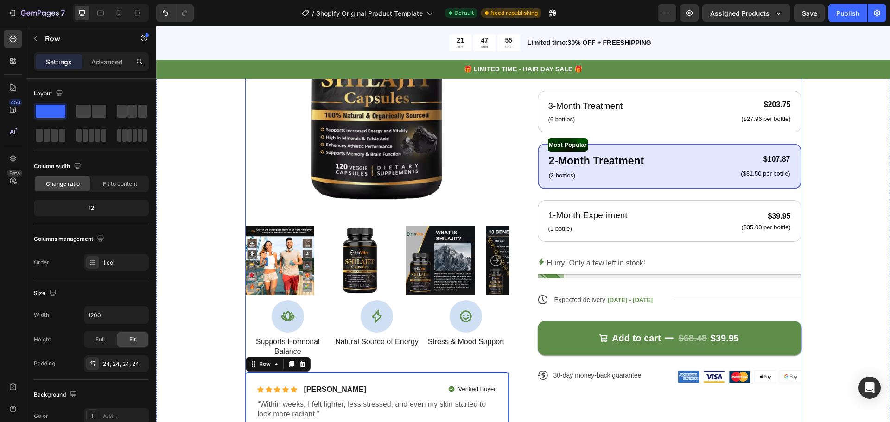
scroll to position [927, 0]
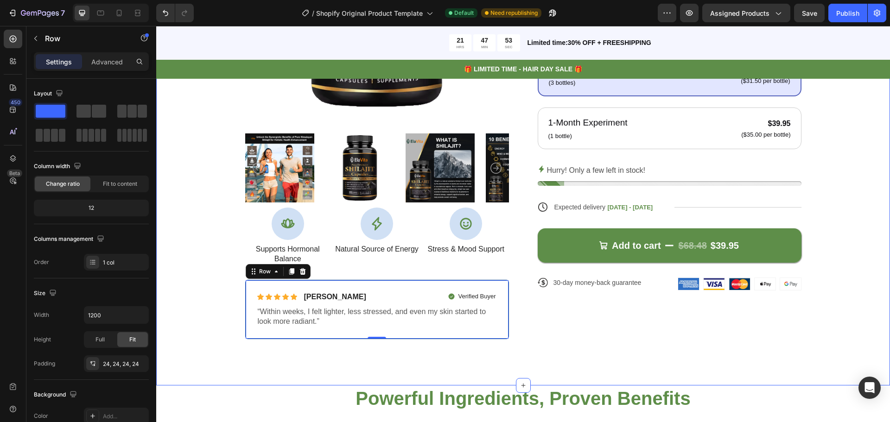
click at [840, 268] on div "Product Images Icon Supports Hormonal Balance Text Block Icon Natural Source of…" at bounding box center [522, 94] width 659 height 489
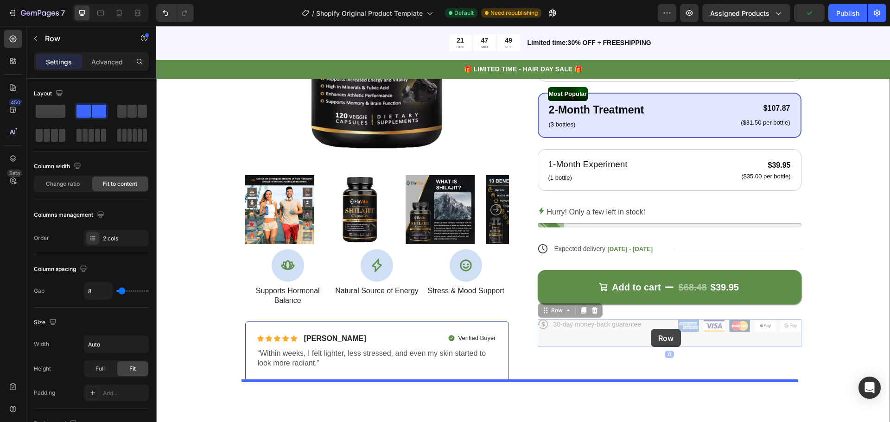
scroll to position [899, 0]
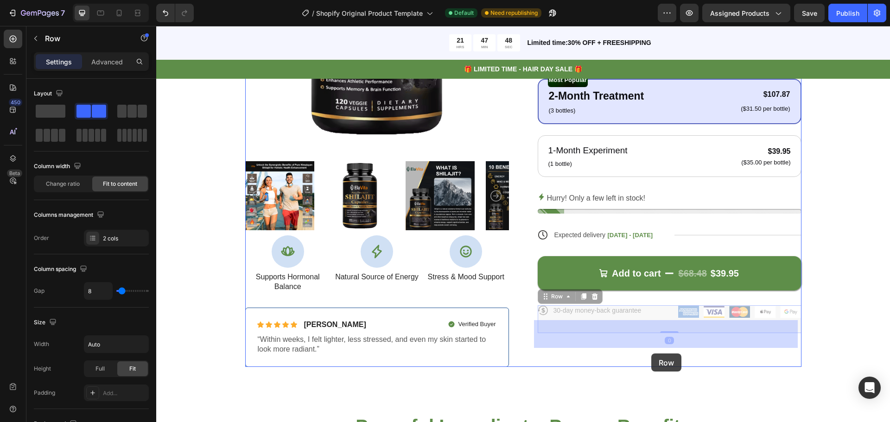
drag, startPoint x: 721, startPoint y: 392, endPoint x: 651, endPoint y: 354, distance: 79.8
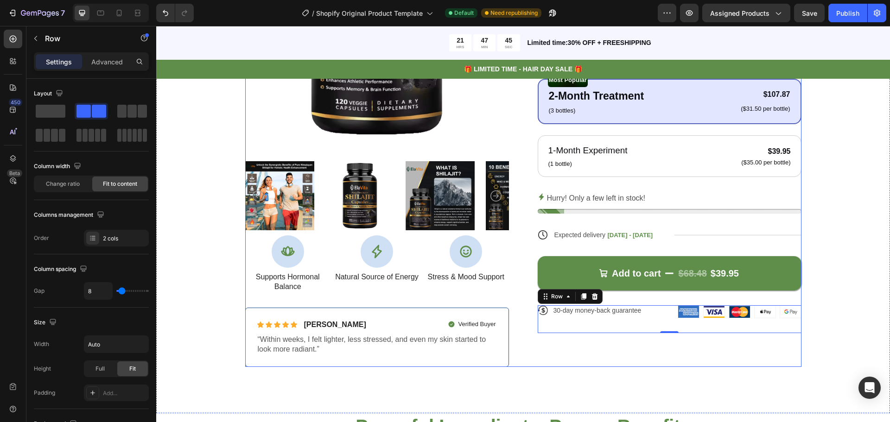
click at [623, 299] on div "Icon Icon Icon Icon Icon Icon List 122,000+ Happy Customers Text Block Row ElaV…" at bounding box center [670, 122] width 264 height 489
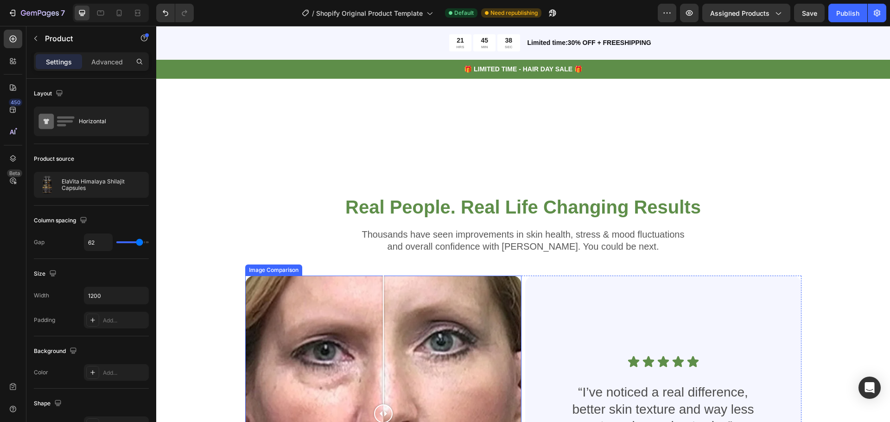
scroll to position [2382, 0]
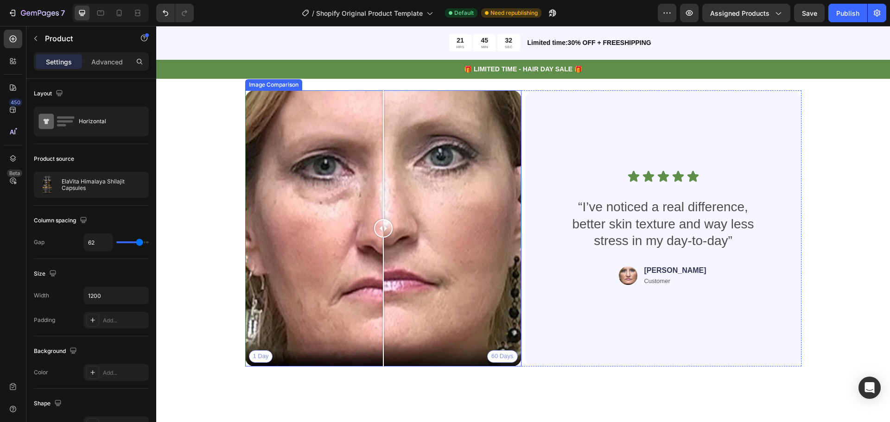
drag, startPoint x: 378, startPoint y: 229, endPoint x: 379, endPoint y: 218, distance: 10.8
click at [379, 218] on div at bounding box center [383, 228] width 19 height 276
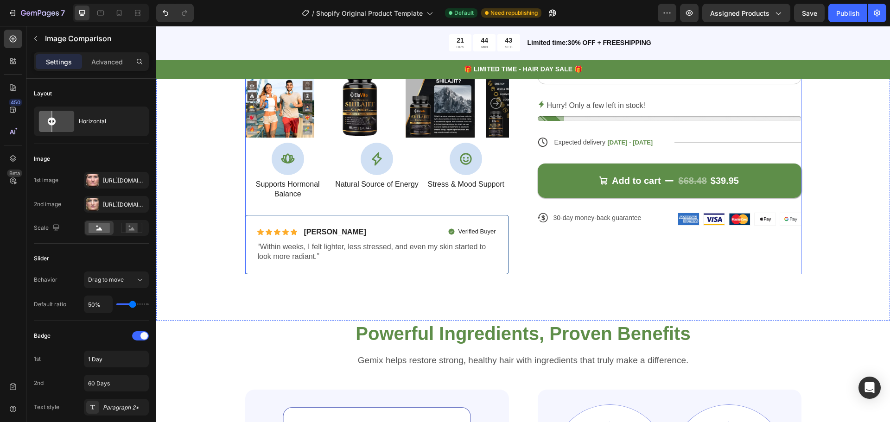
scroll to position [760, 0]
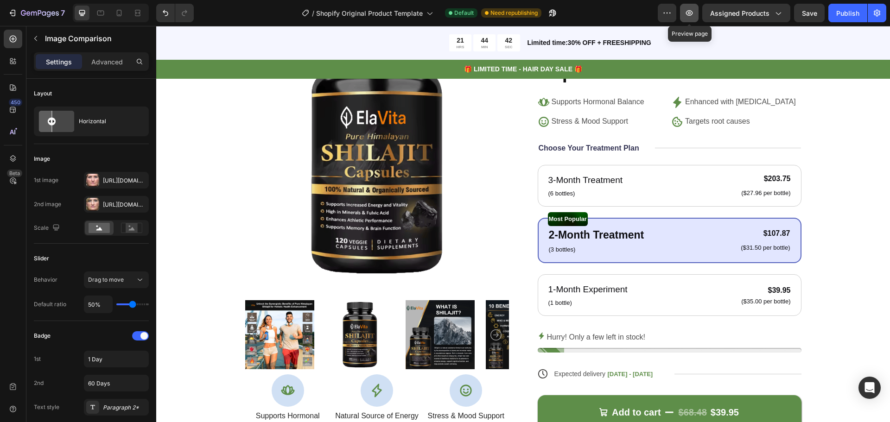
click at [688, 20] on button "button" at bounding box center [689, 13] width 19 height 19
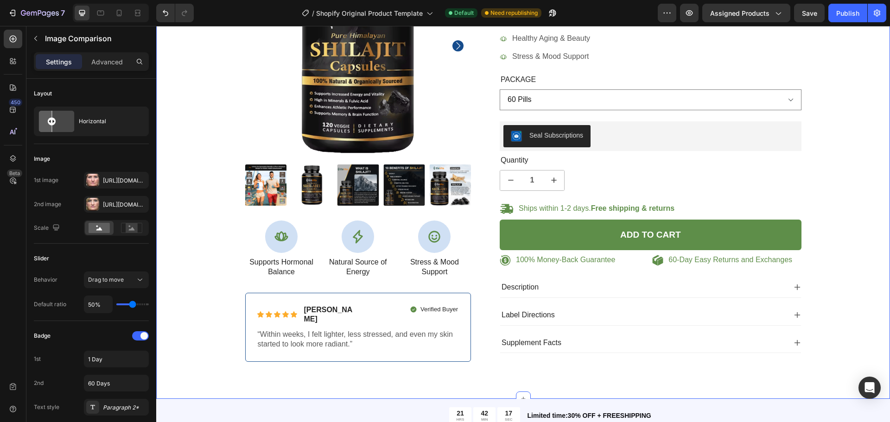
scroll to position [250, 0]
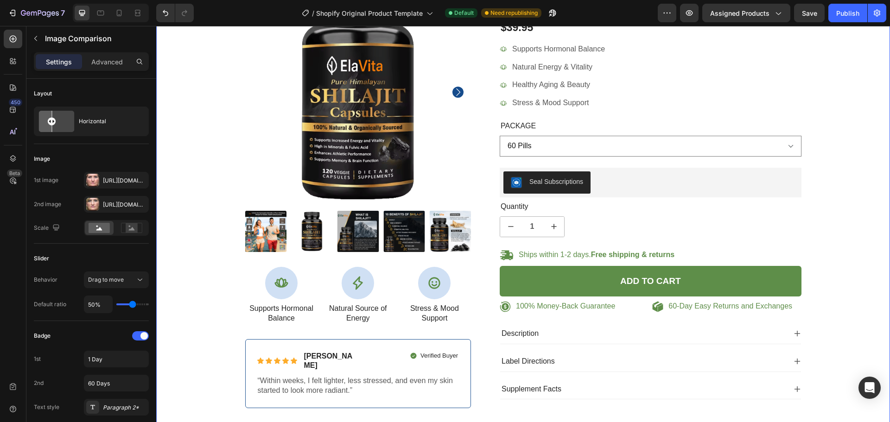
click at [854, 220] on div "100% Money-Back Guarantee Item List 60-Day Easy Returns Item List Row Product I…" at bounding box center [523, 201] width 720 height 444
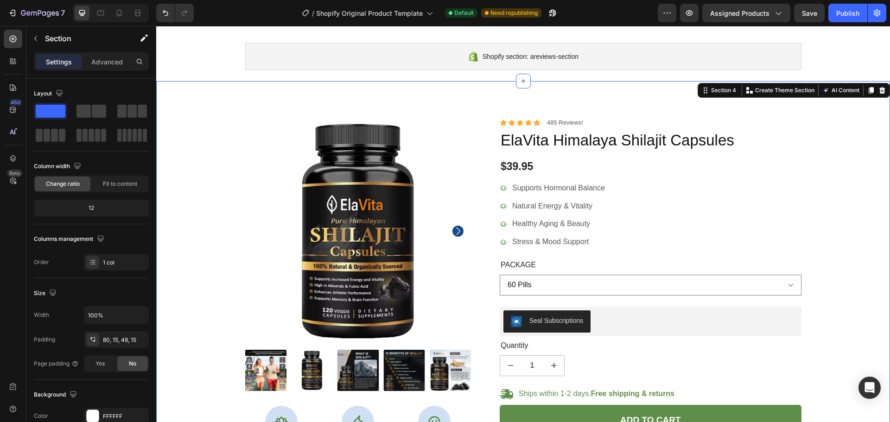
scroll to position [0, 0]
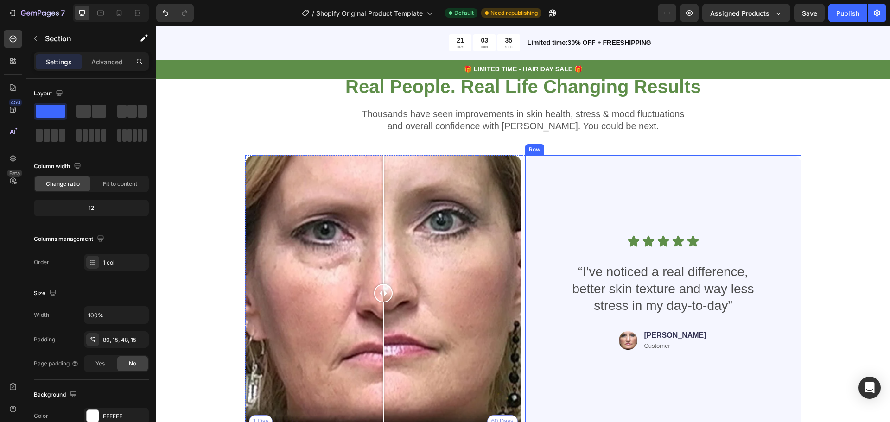
scroll to position [2363, 0]
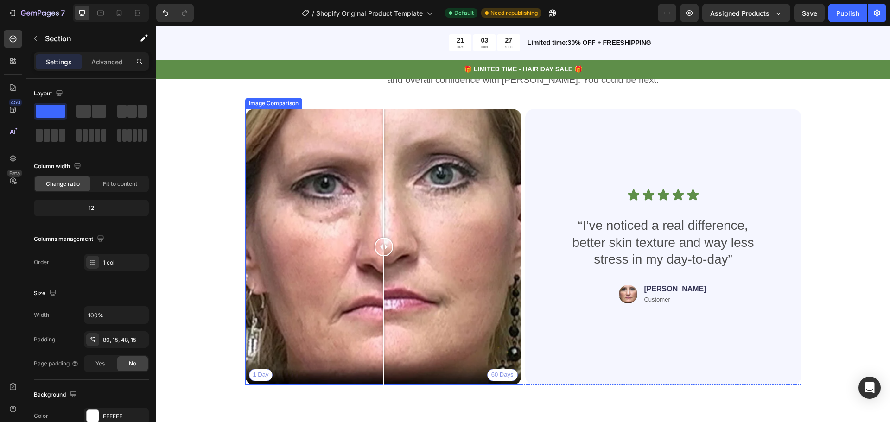
drag, startPoint x: 374, startPoint y: 249, endPoint x: 394, endPoint y: 235, distance: 23.9
click at [379, 233] on div at bounding box center [383, 247] width 19 height 276
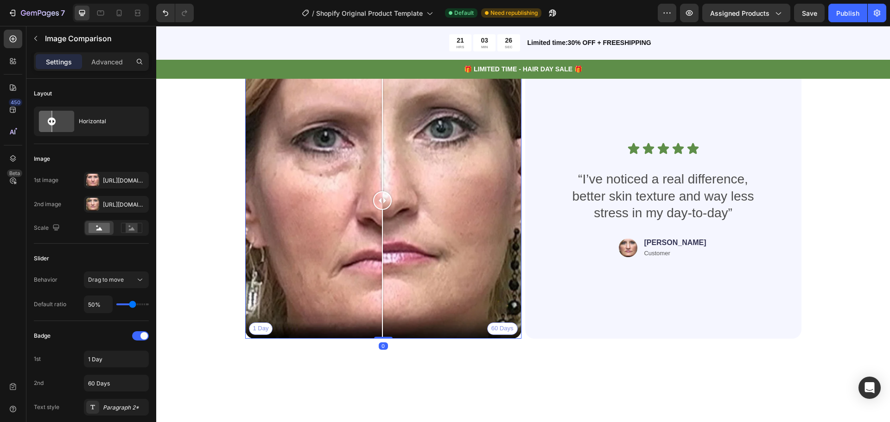
scroll to position [2317, 0]
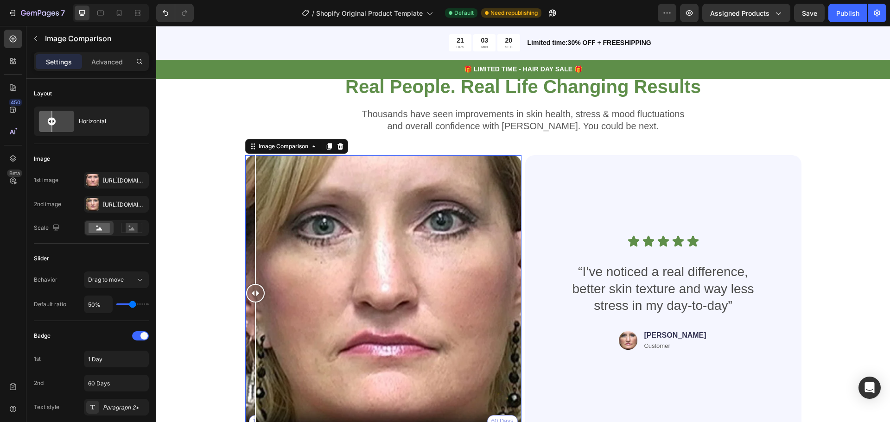
drag, startPoint x: 377, startPoint y: 293, endPoint x: 247, endPoint y: 272, distance: 131.6
click at [247, 272] on div at bounding box center [255, 293] width 19 height 276
drag, startPoint x: 249, startPoint y: 291, endPoint x: 290, endPoint y: 265, distance: 49.2
click at [265, 265] on div at bounding box center [255, 293] width 19 height 276
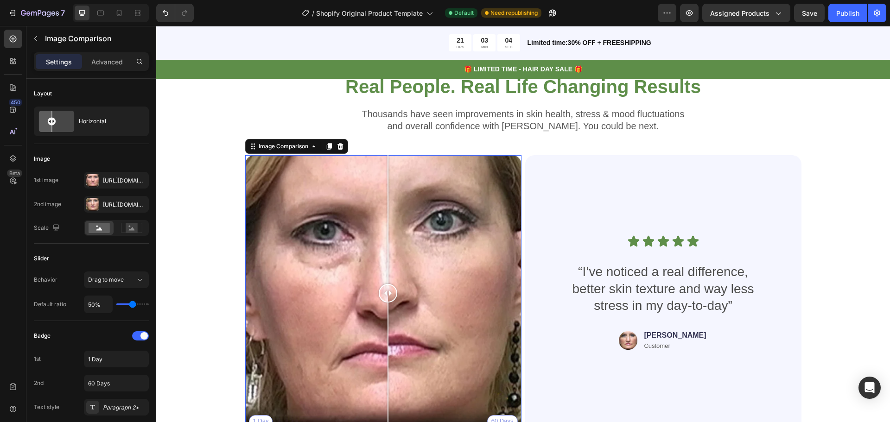
drag, startPoint x: 284, startPoint y: 288, endPoint x: 384, endPoint y: 280, distance: 100.9
click at [384, 280] on div at bounding box center [388, 293] width 19 height 276
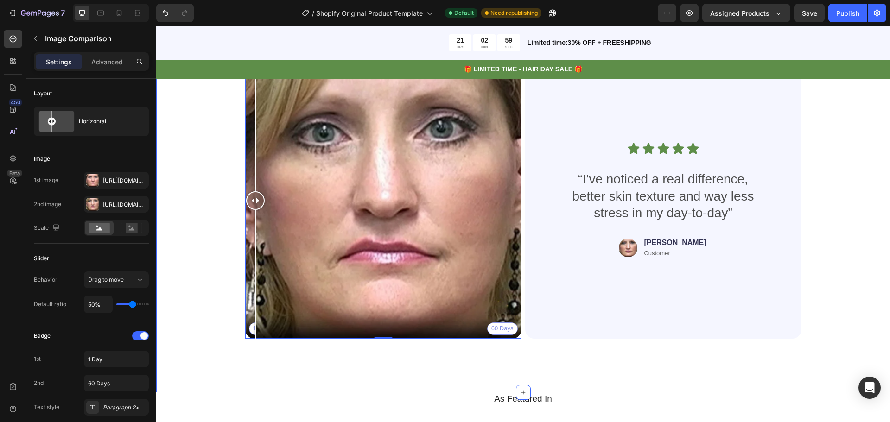
drag, startPoint x: 384, startPoint y: 199, endPoint x: 240, endPoint y: 190, distance: 144.8
click at [240, 190] on div "Real People. Real Life Changing Results Heading Thousands have seen improvement…" at bounding box center [522, 163] width 659 height 365
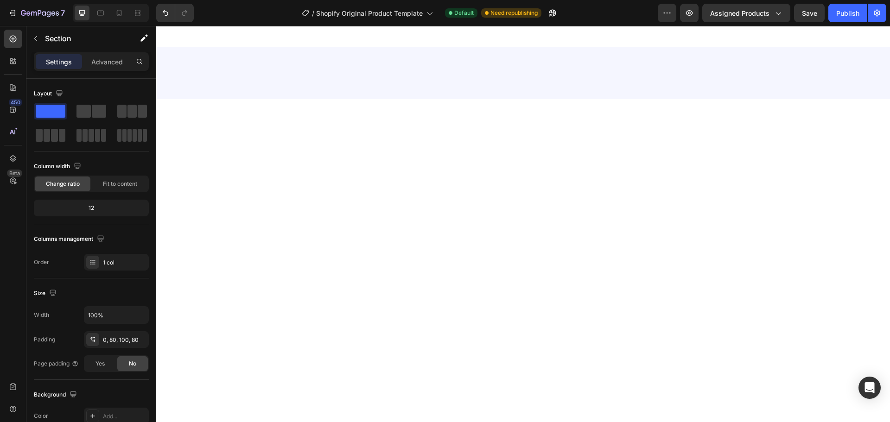
scroll to position [46, 0]
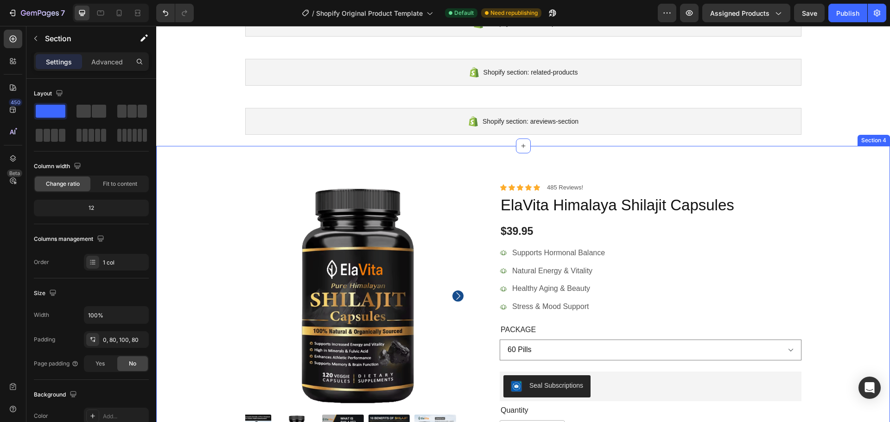
click at [865, 163] on div "100% Money-Back Guarantee Item List 60-Day Easy Returns Item List Row Product I…" at bounding box center [523, 397] width 734 height 503
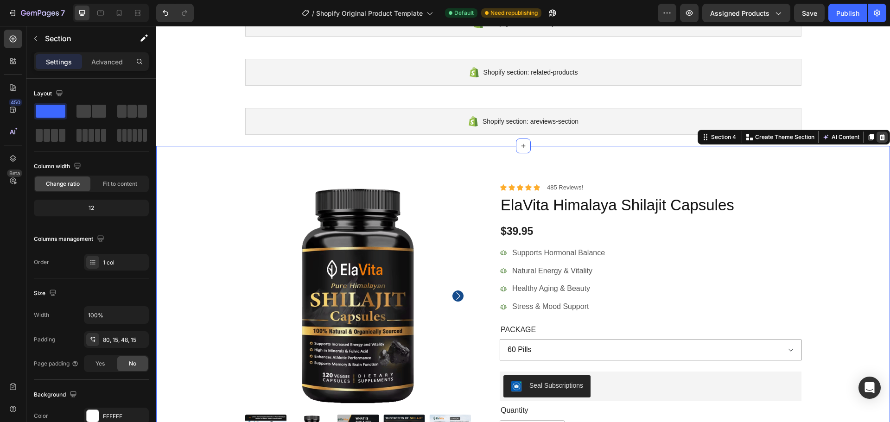
click at [879, 139] on icon at bounding box center [882, 137] width 6 height 6
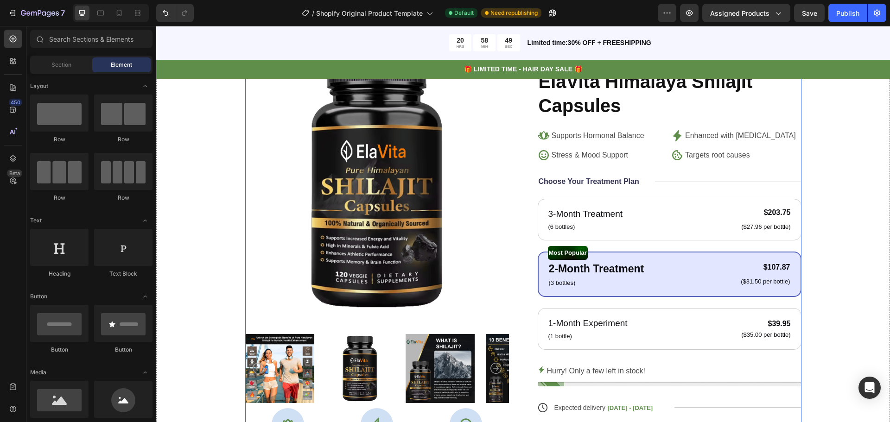
scroll to position [93, 0]
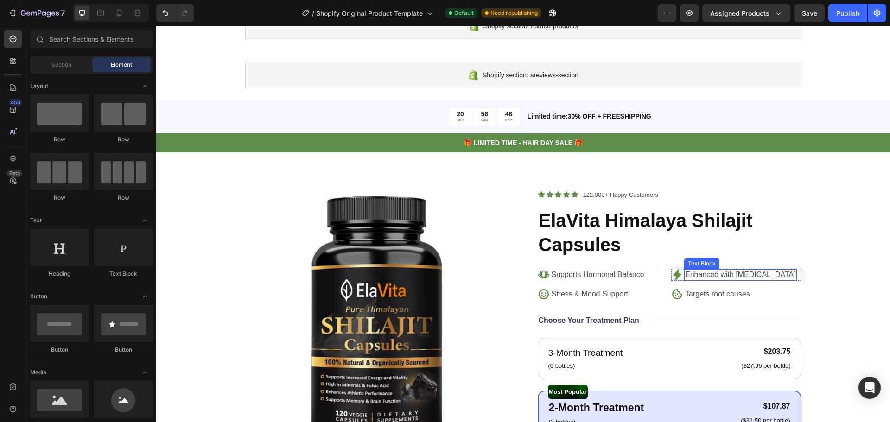
click at [697, 277] on p "Enhanced with [MEDICAL_DATA]" at bounding box center [740, 275] width 111 height 10
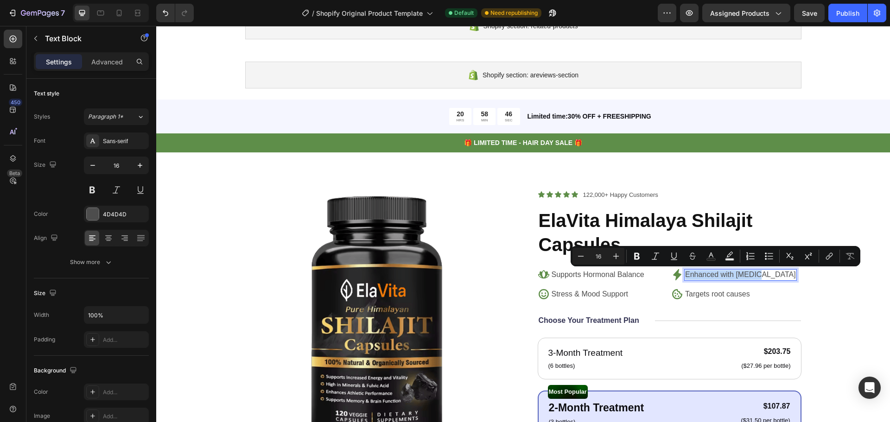
click at [721, 277] on p "Enhanced with [MEDICAL_DATA]" at bounding box center [740, 275] width 111 height 10
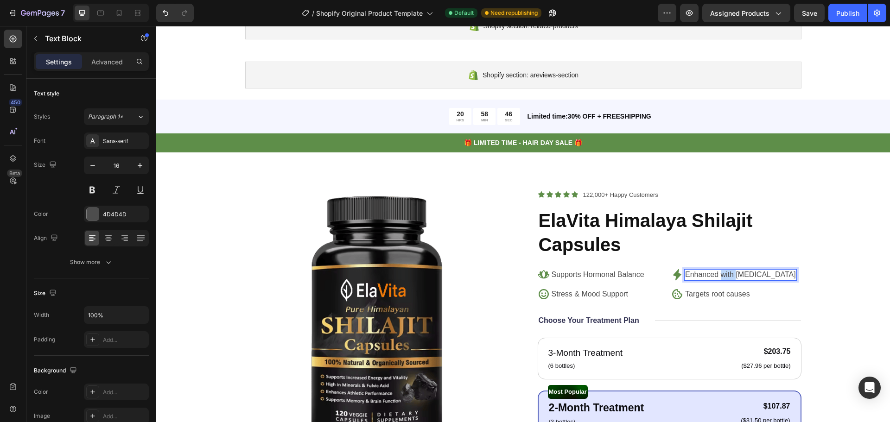
click at [721, 277] on p "Enhanced with [MEDICAL_DATA]" at bounding box center [740, 275] width 111 height 10
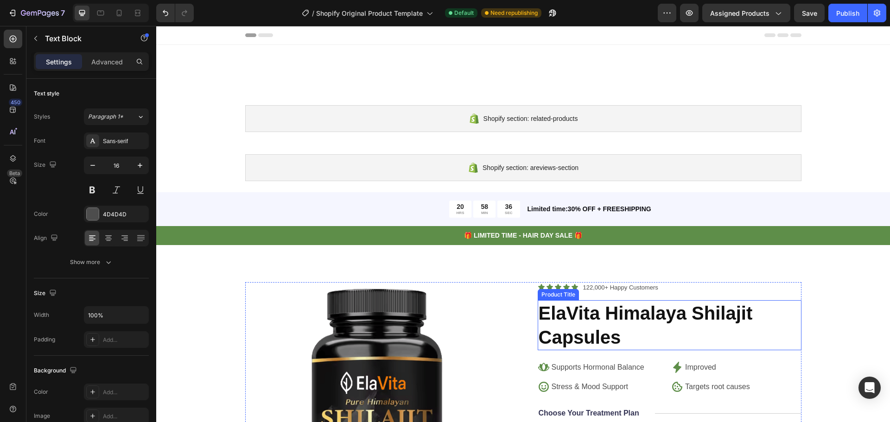
scroll to position [139, 0]
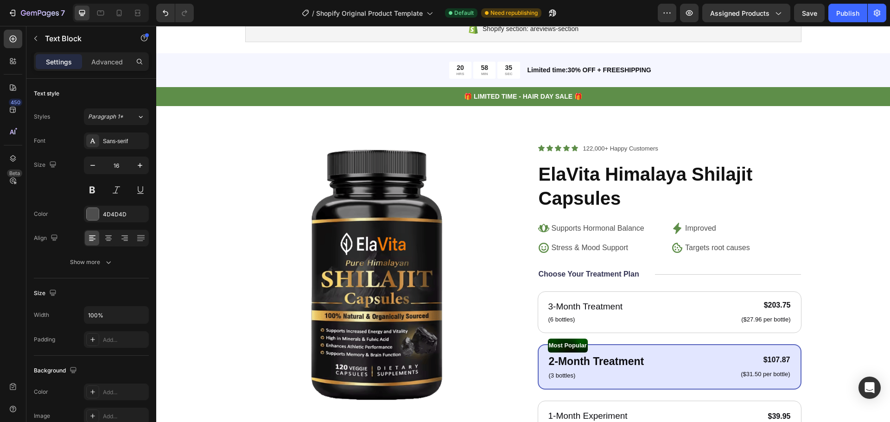
click at [712, 228] on p "Improved" at bounding box center [700, 229] width 31 height 10
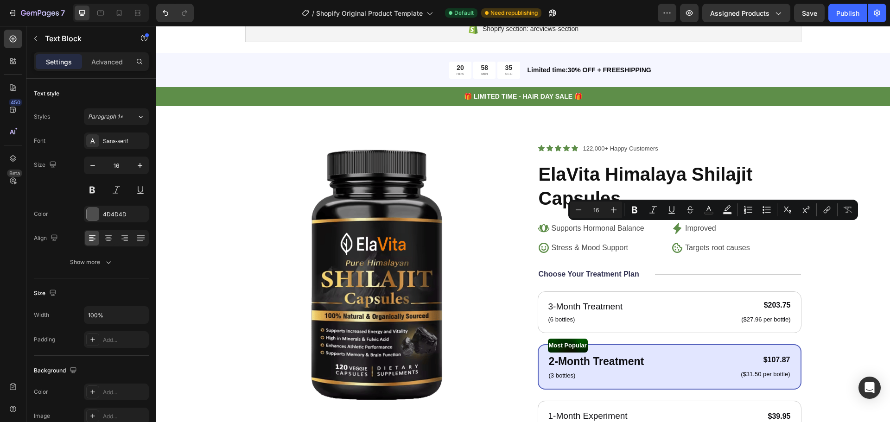
click at [712, 228] on p "Improved" at bounding box center [700, 229] width 31 height 10
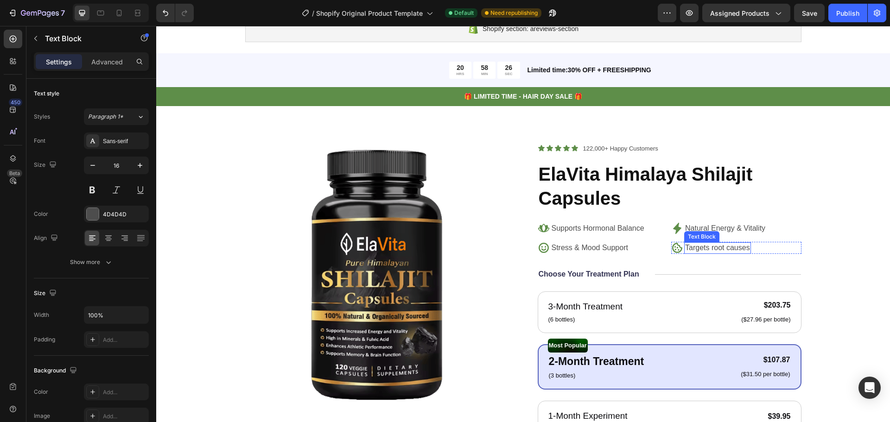
click at [745, 253] on p "Targets root causes" at bounding box center [717, 248] width 65 height 10
click at [744, 253] on p "Targets root causes" at bounding box center [717, 248] width 65 height 10
click at [704, 250] on p "Ends Cravings" at bounding box center [709, 248] width 48 height 10
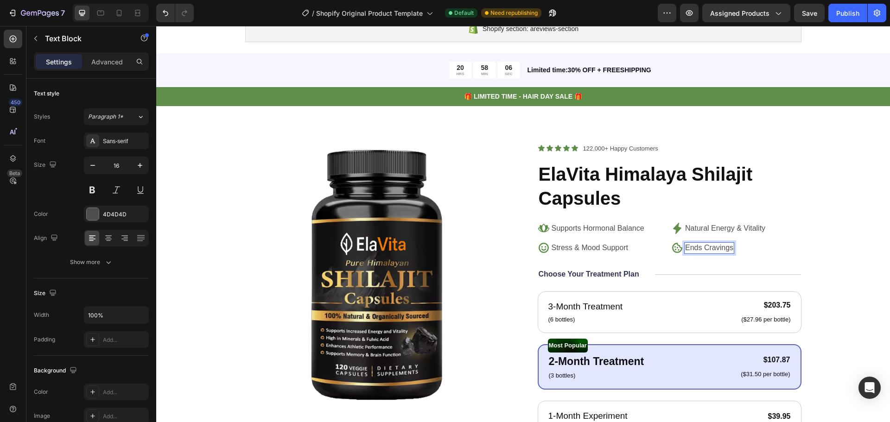
click at [704, 250] on p "Ends Cravings" at bounding box center [709, 248] width 48 height 10
click at [643, 256] on div "Icon Icon Icon Icon Icon Icon List 122,000+ Happy Customers Text Block Row ElaV…" at bounding box center [670, 387] width 264 height 489
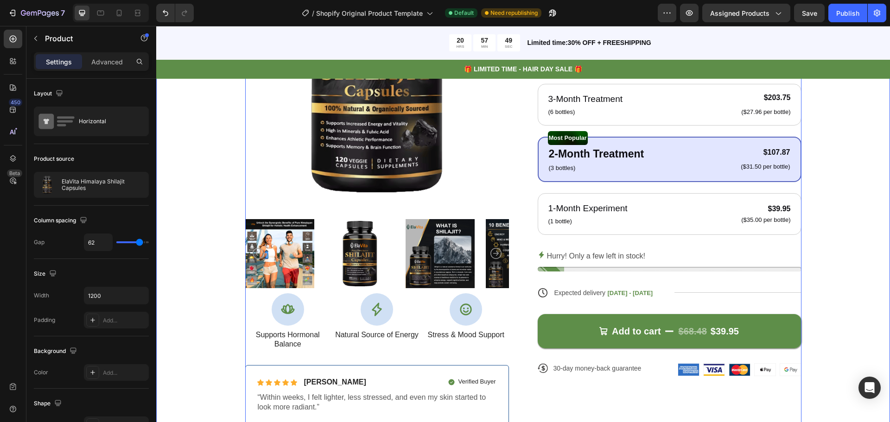
scroll to position [486, 0]
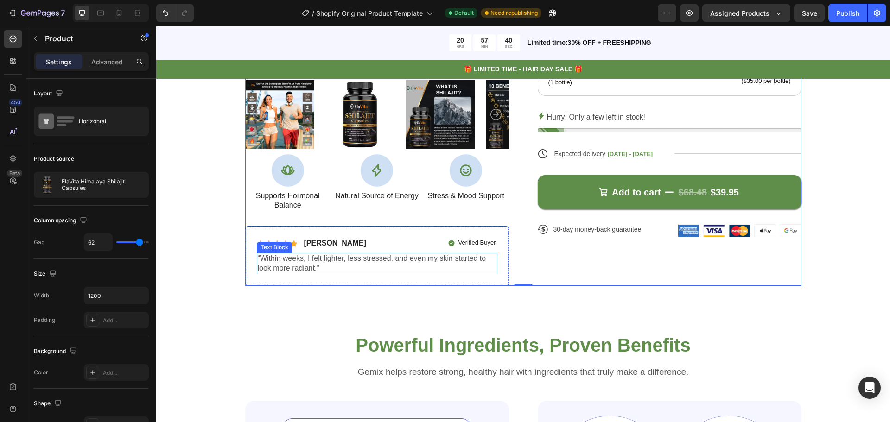
click at [301, 262] on p "“Within weeks, I felt lighter, less stressed, and even my skin started to look …" at bounding box center [377, 263] width 239 height 19
